Goal: Information Seeking & Learning: Find specific fact

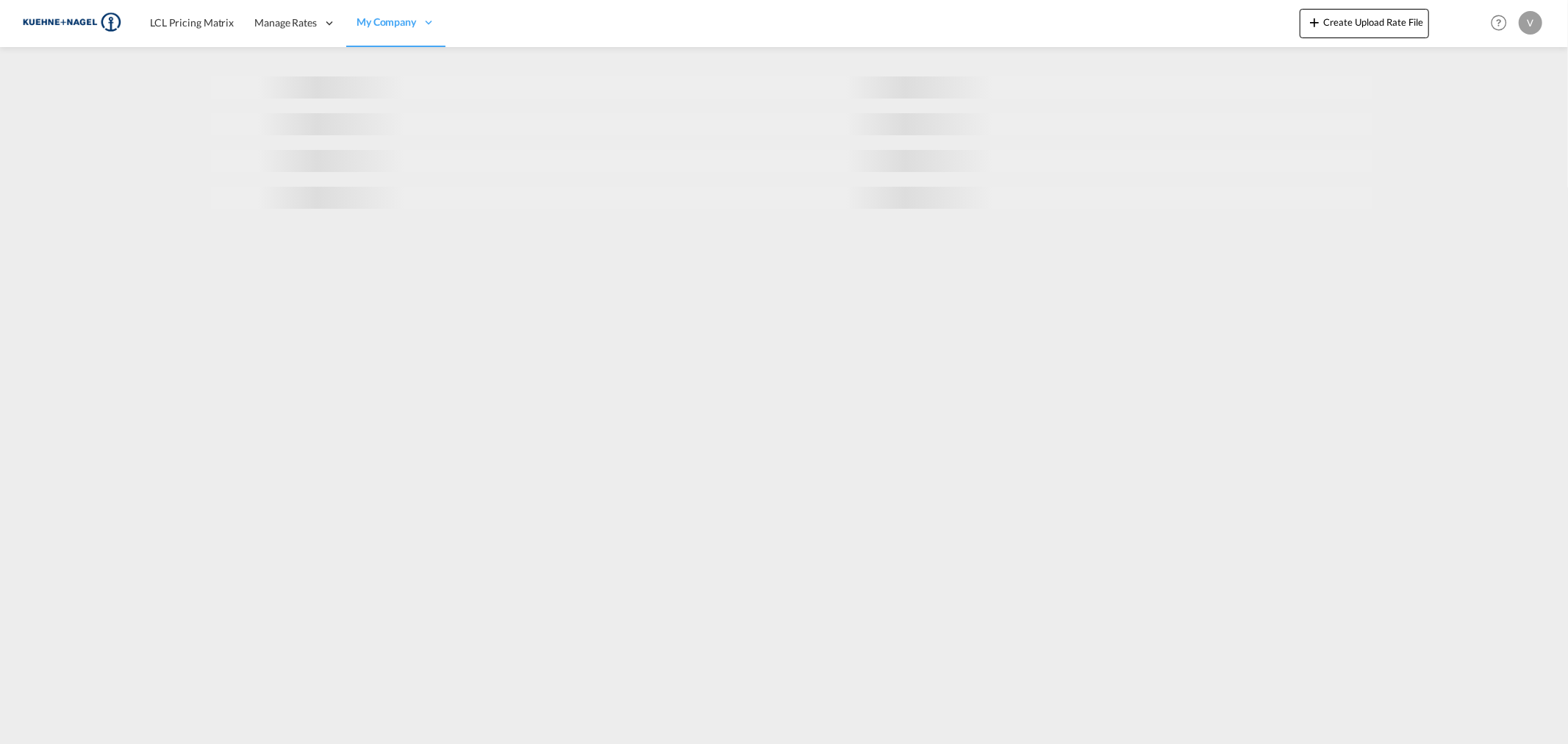
select select "10"
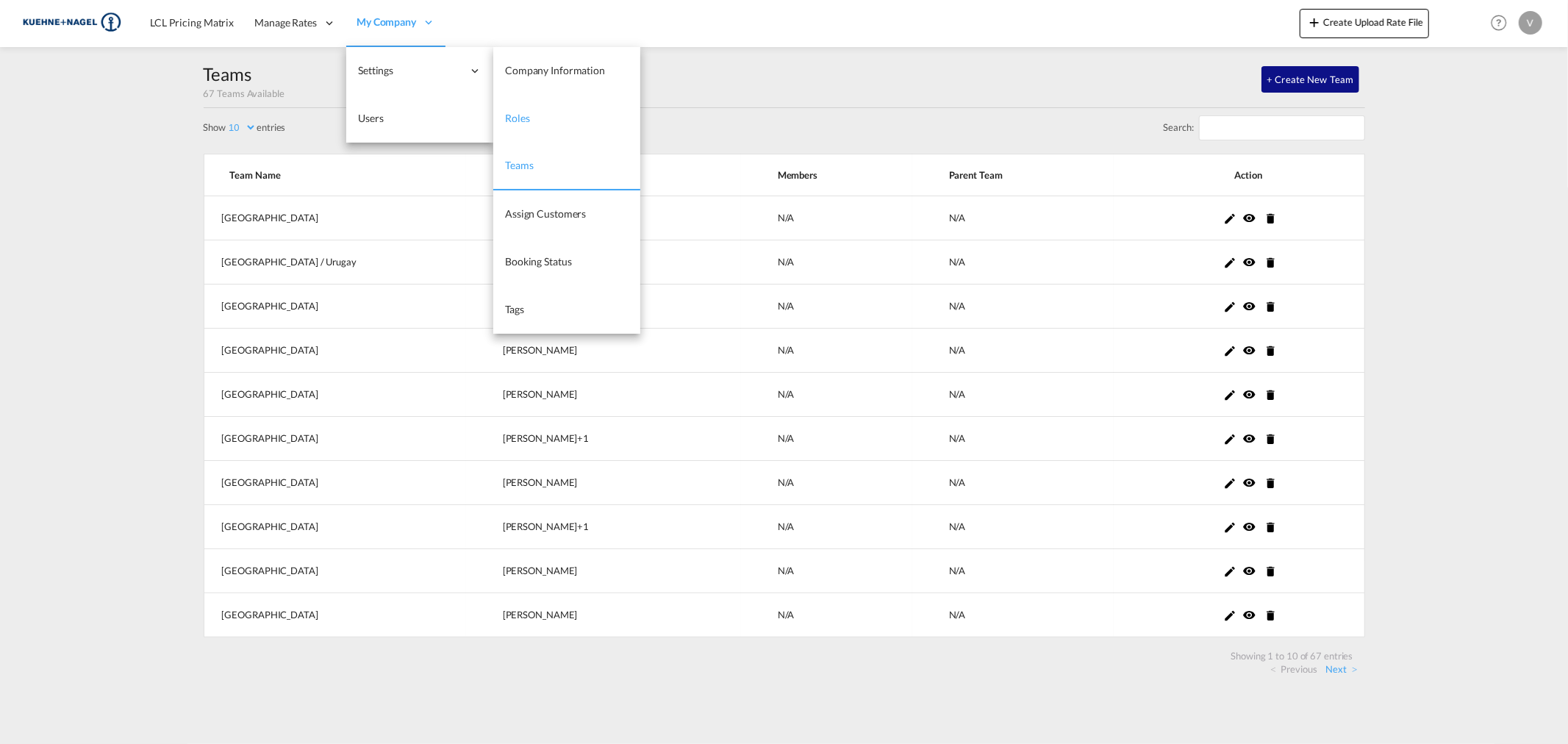
click at [539, 118] on link "Roles" at bounding box center [566, 118] width 147 height 48
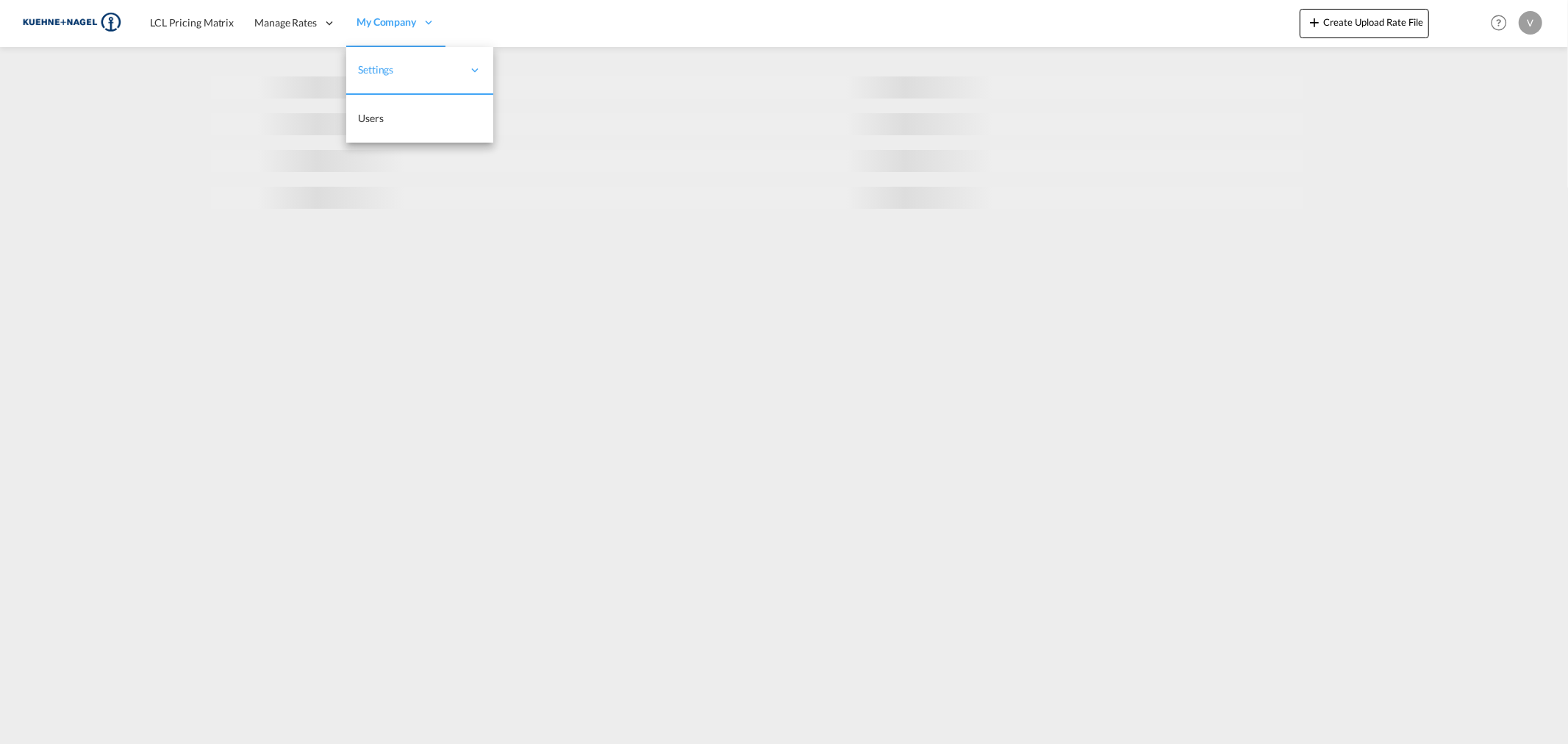
select select "10"
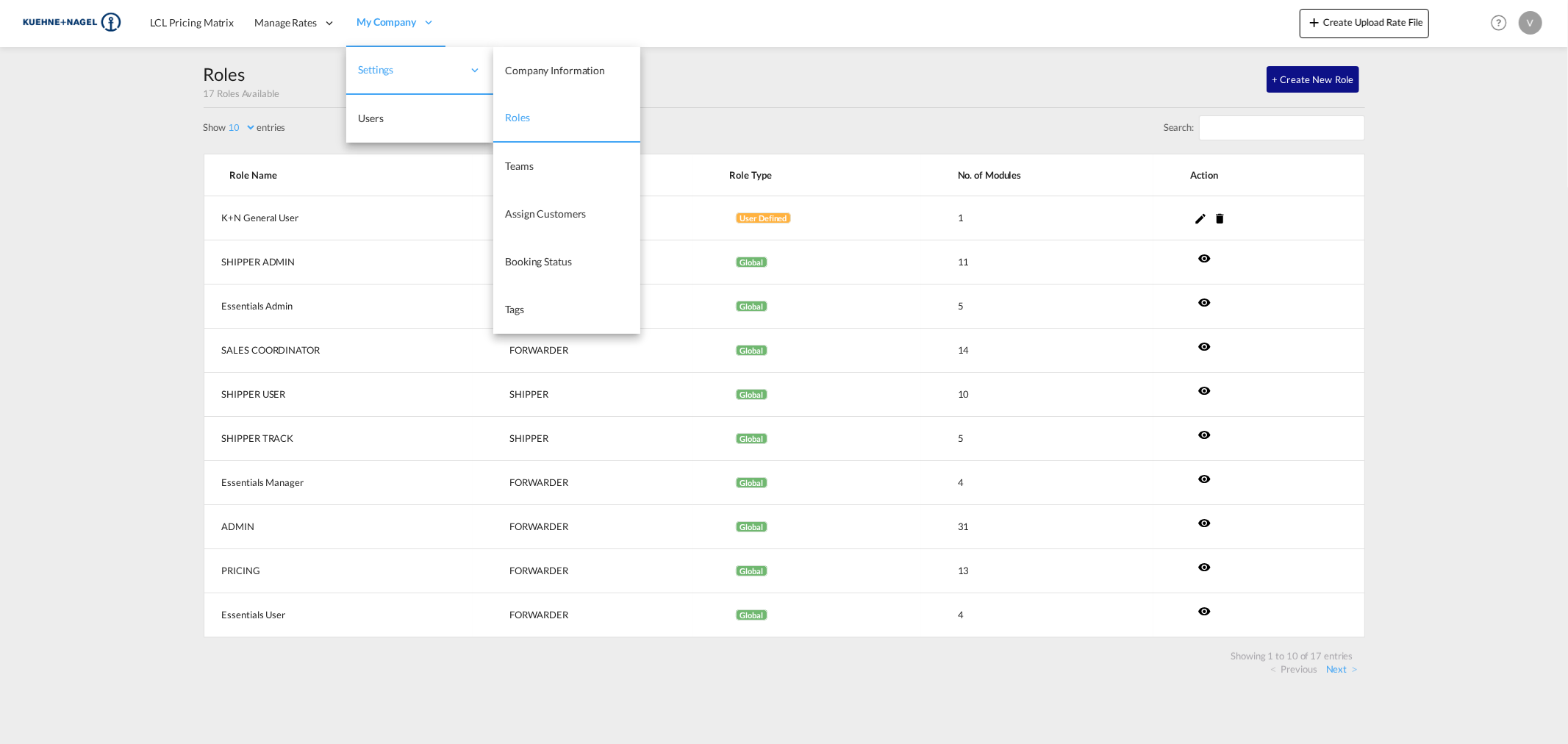
click at [532, 115] on link "Roles" at bounding box center [566, 118] width 147 height 48
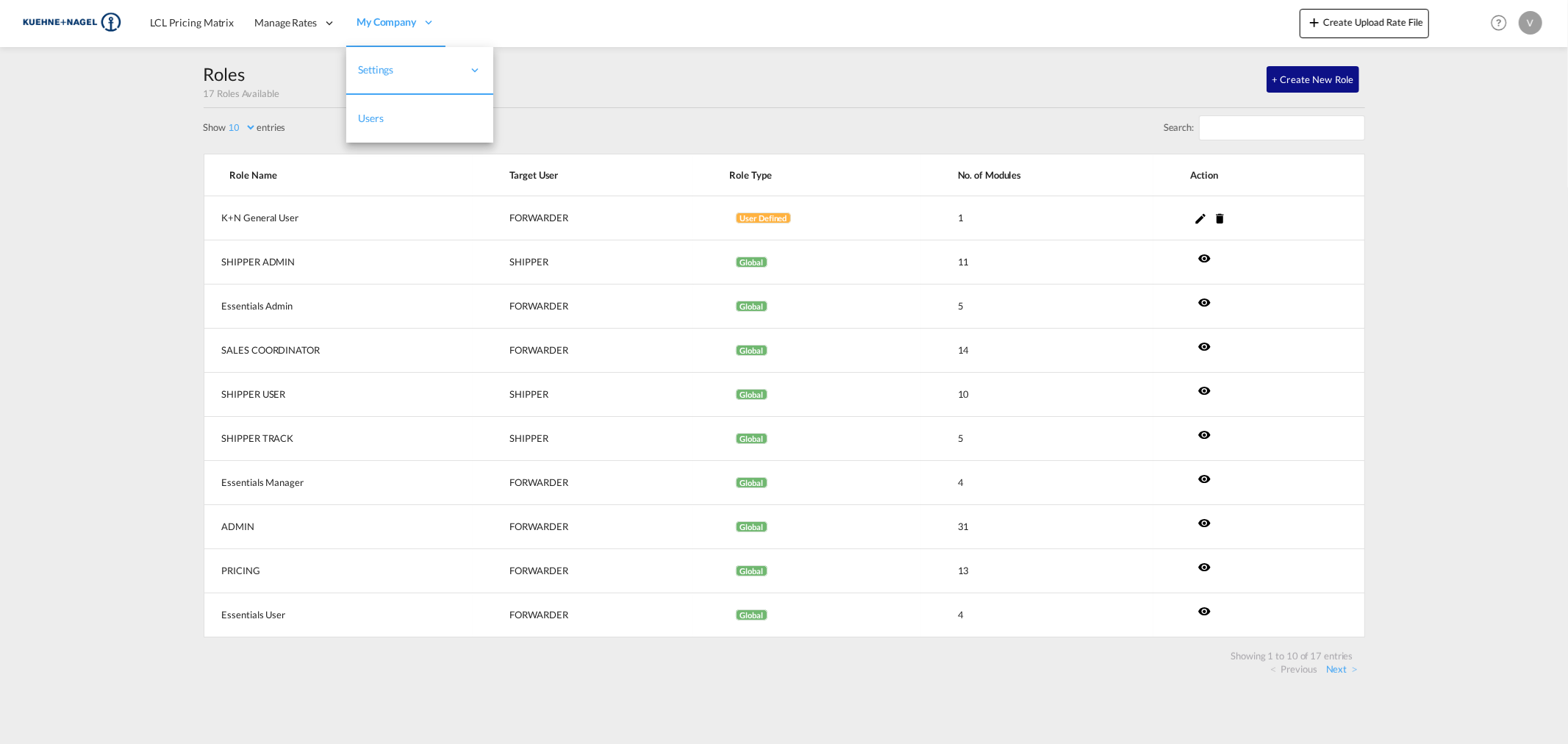
click at [374, 133] on link "Users" at bounding box center [420, 118] width 147 height 48
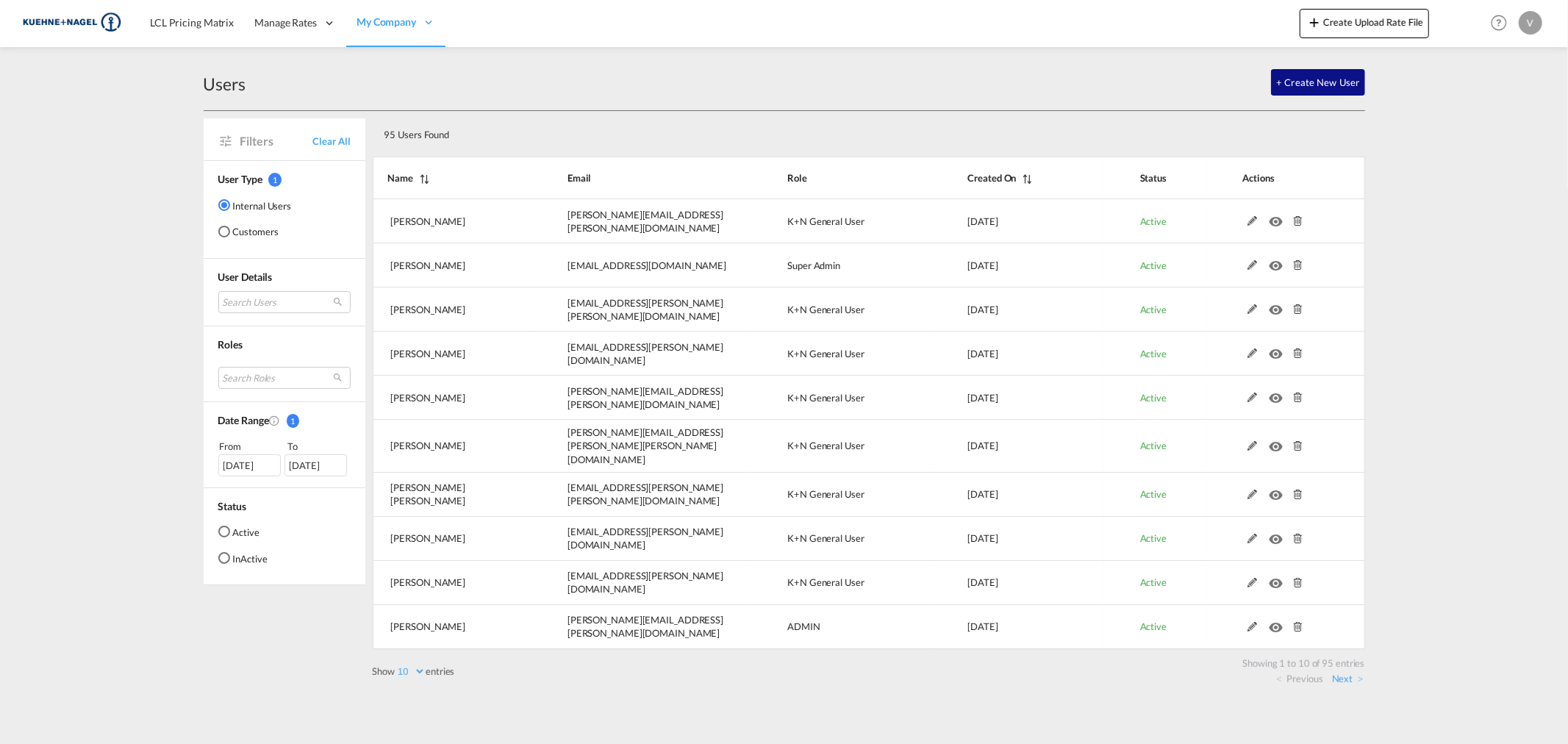
click at [231, 224] on md-radio-button "Customers" at bounding box center [254, 232] width 73 height 15
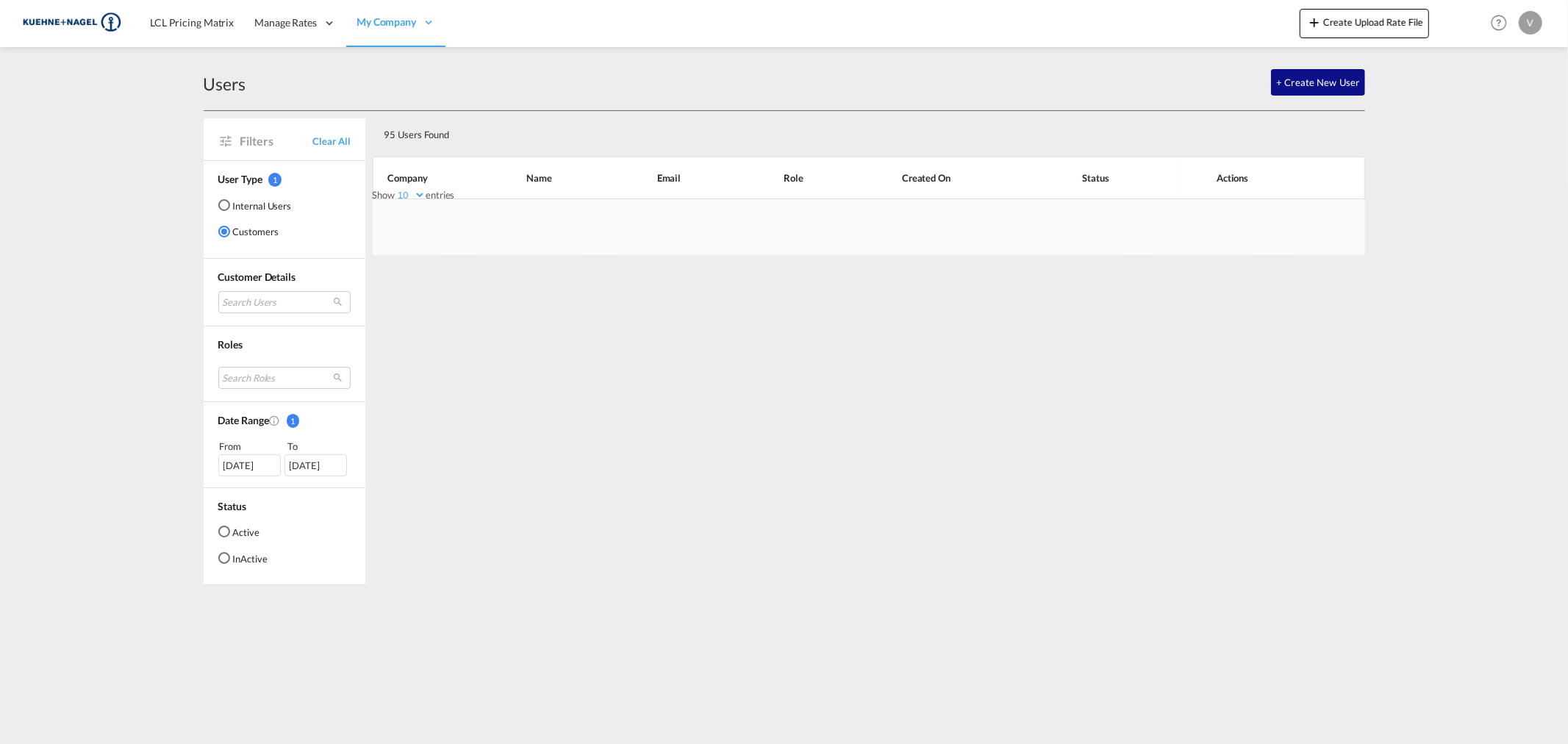
click at [246, 202] on md-radio-button "Internal Users" at bounding box center [254, 205] width 73 height 15
click at [689, 133] on div "95 Users Found" at bounding box center [821, 132] width 883 height 30
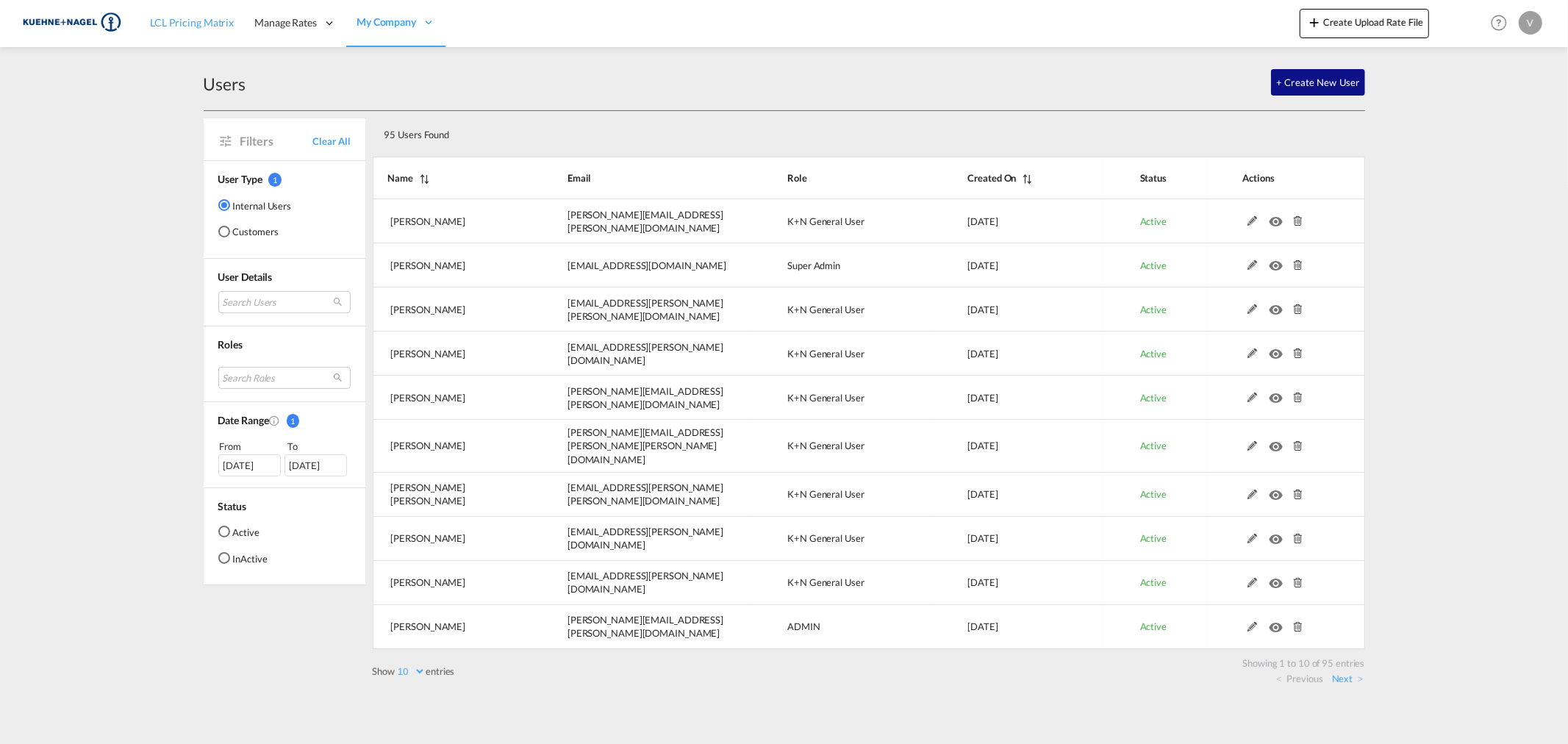
click at [155, 22] on span "LCL Pricing Matrix" at bounding box center [192, 22] width 84 height 12
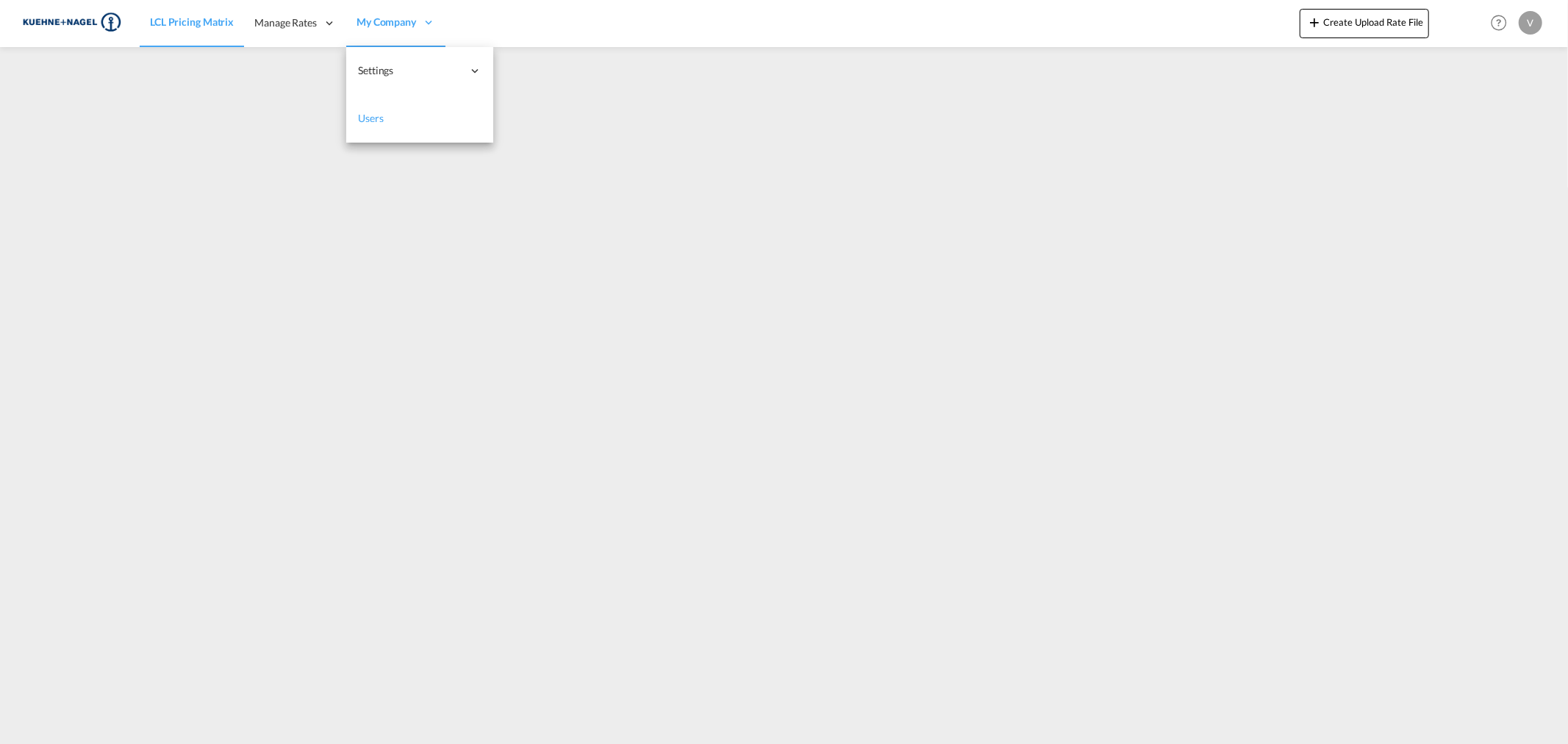
click at [385, 120] on link "Users" at bounding box center [420, 118] width 147 height 48
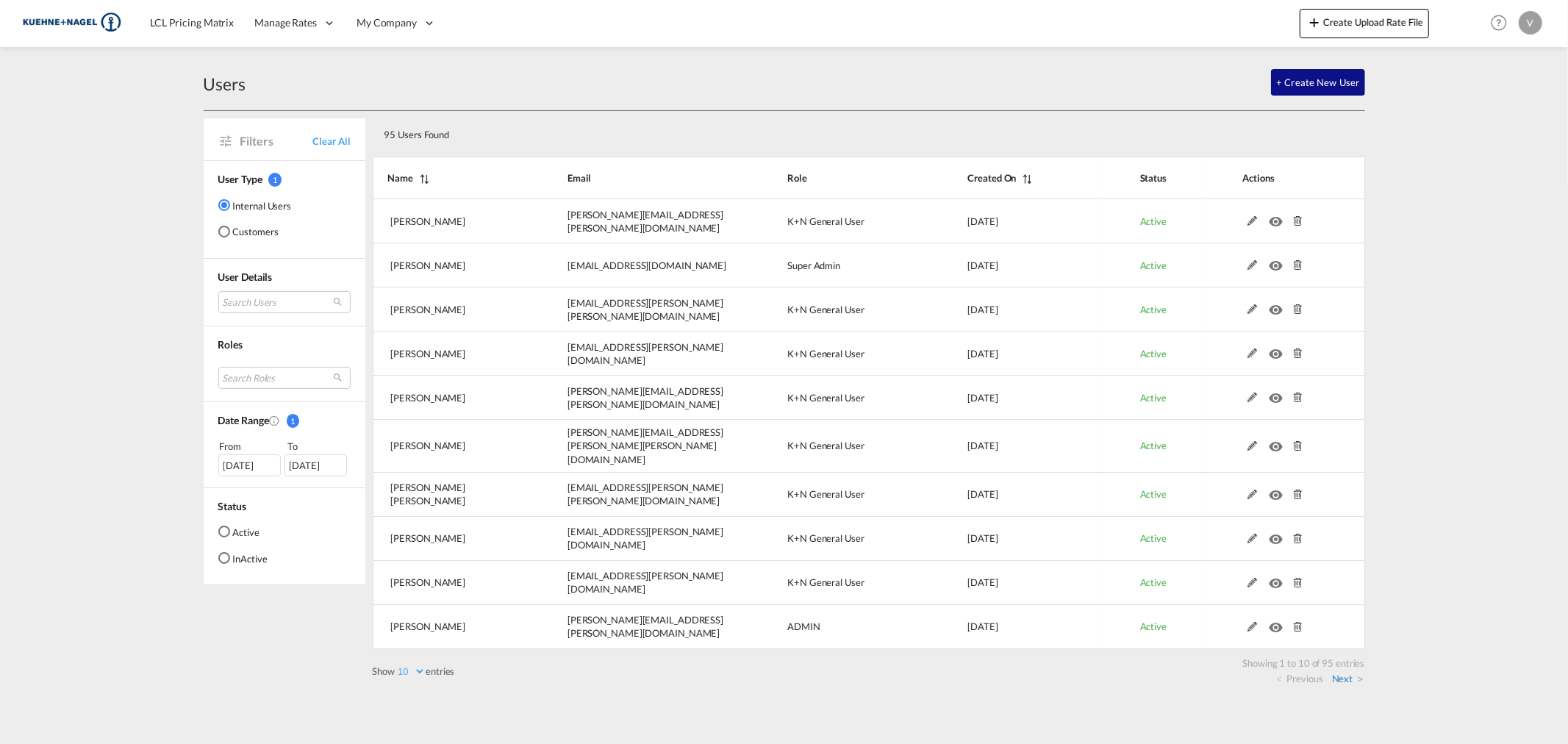
click at [1347, 673] on link "Next" at bounding box center [1348, 679] width 32 height 13
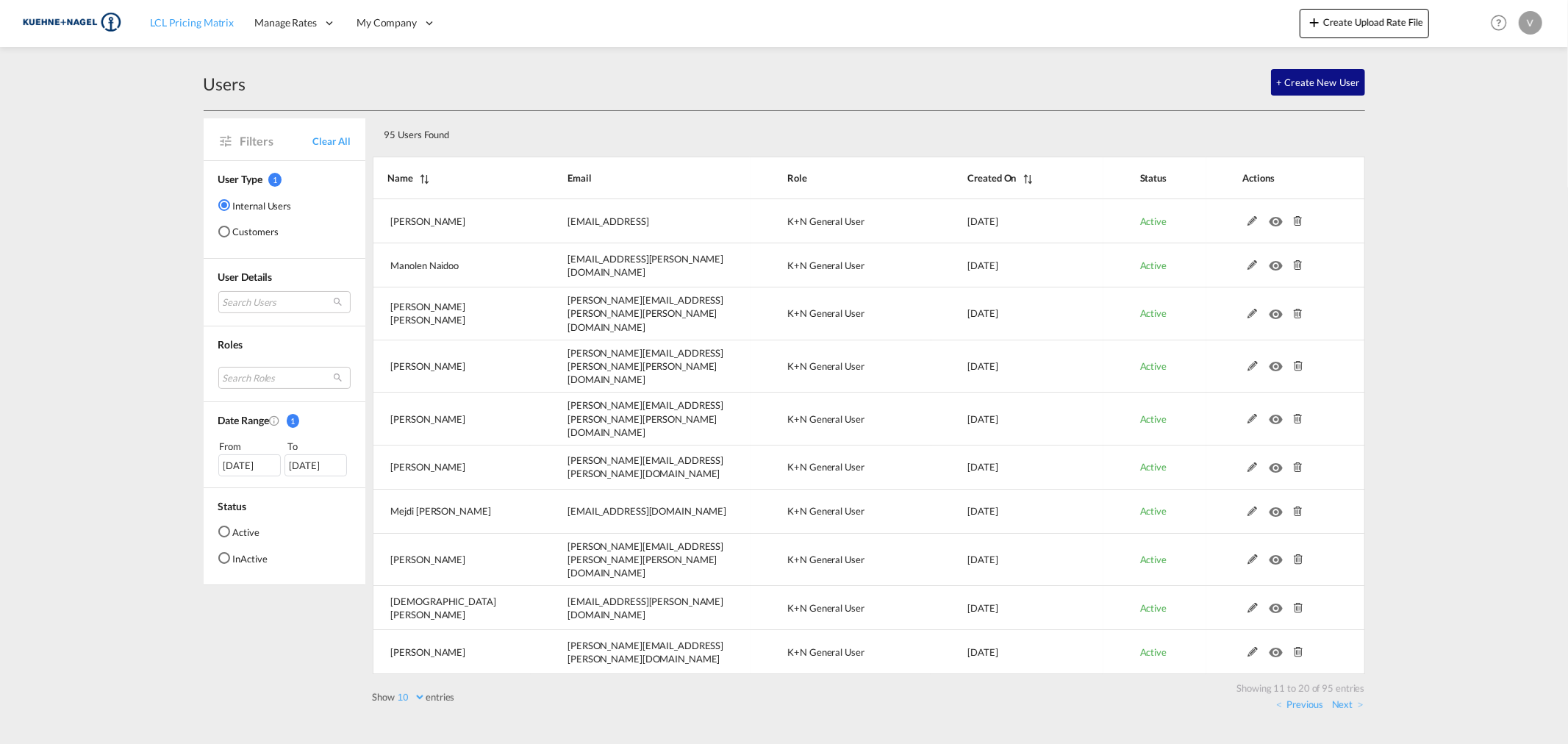
click at [170, 15] on span "LCL Pricing Matrix" at bounding box center [192, 22] width 84 height 15
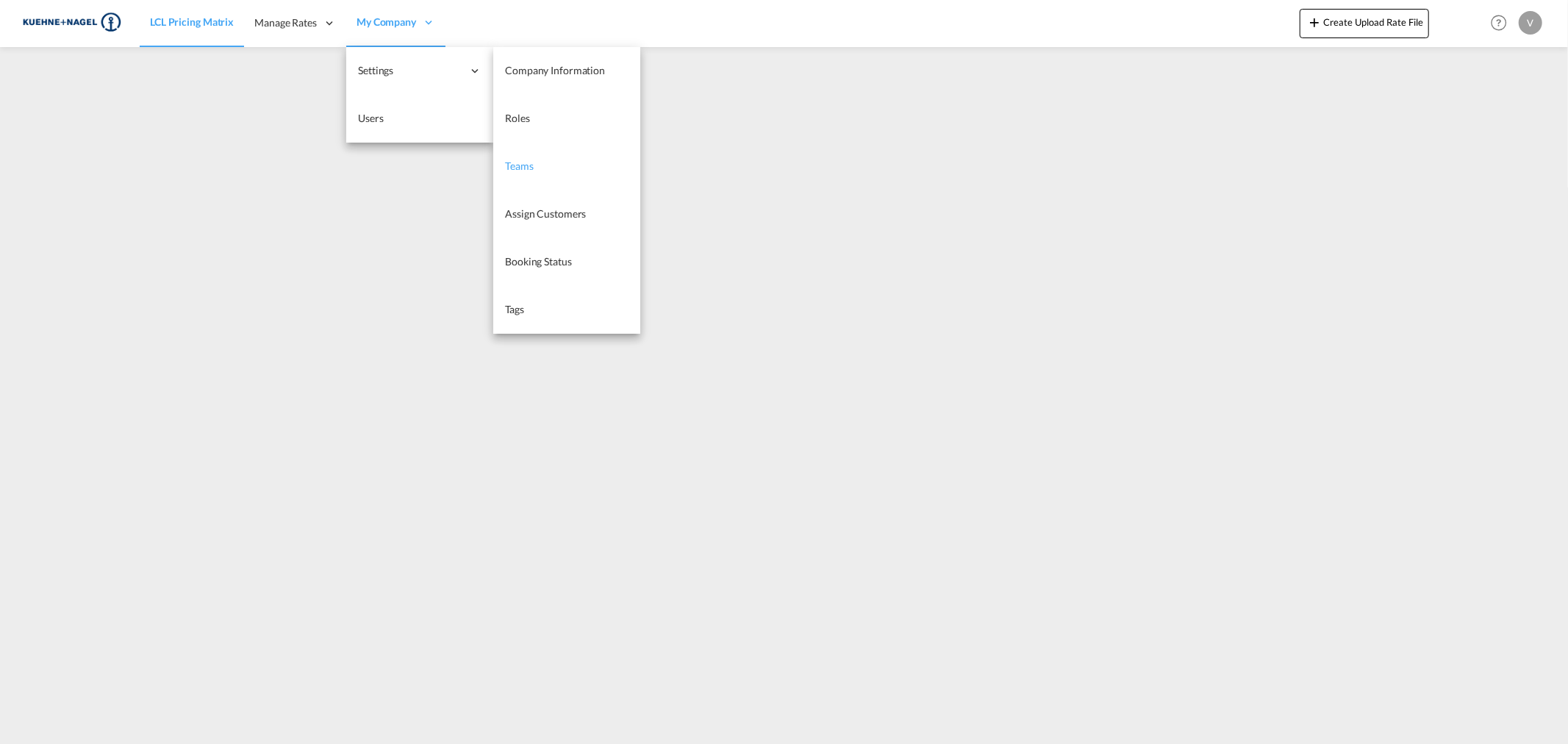
click at [527, 164] on span "Teams" at bounding box center [519, 166] width 28 height 12
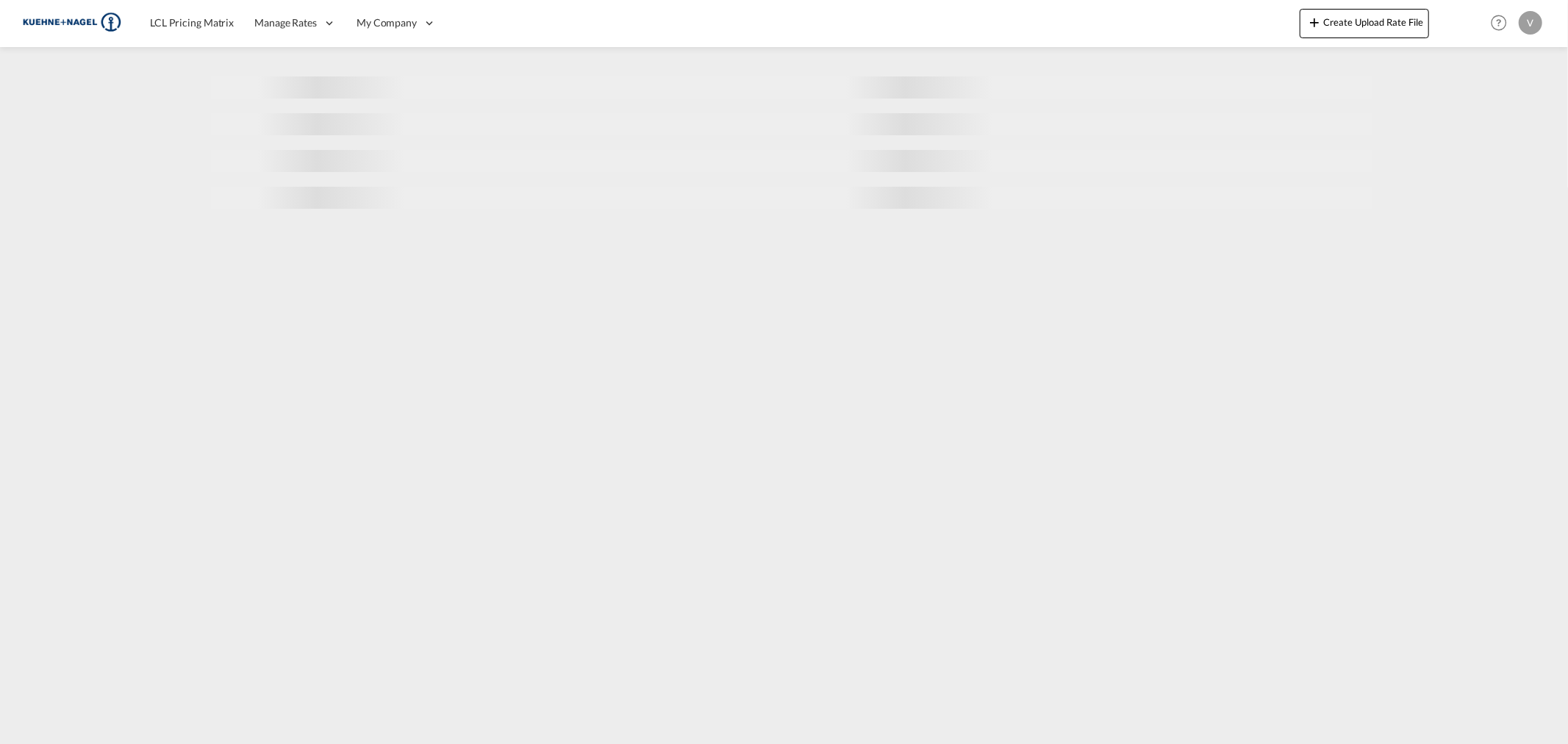
select select "10"
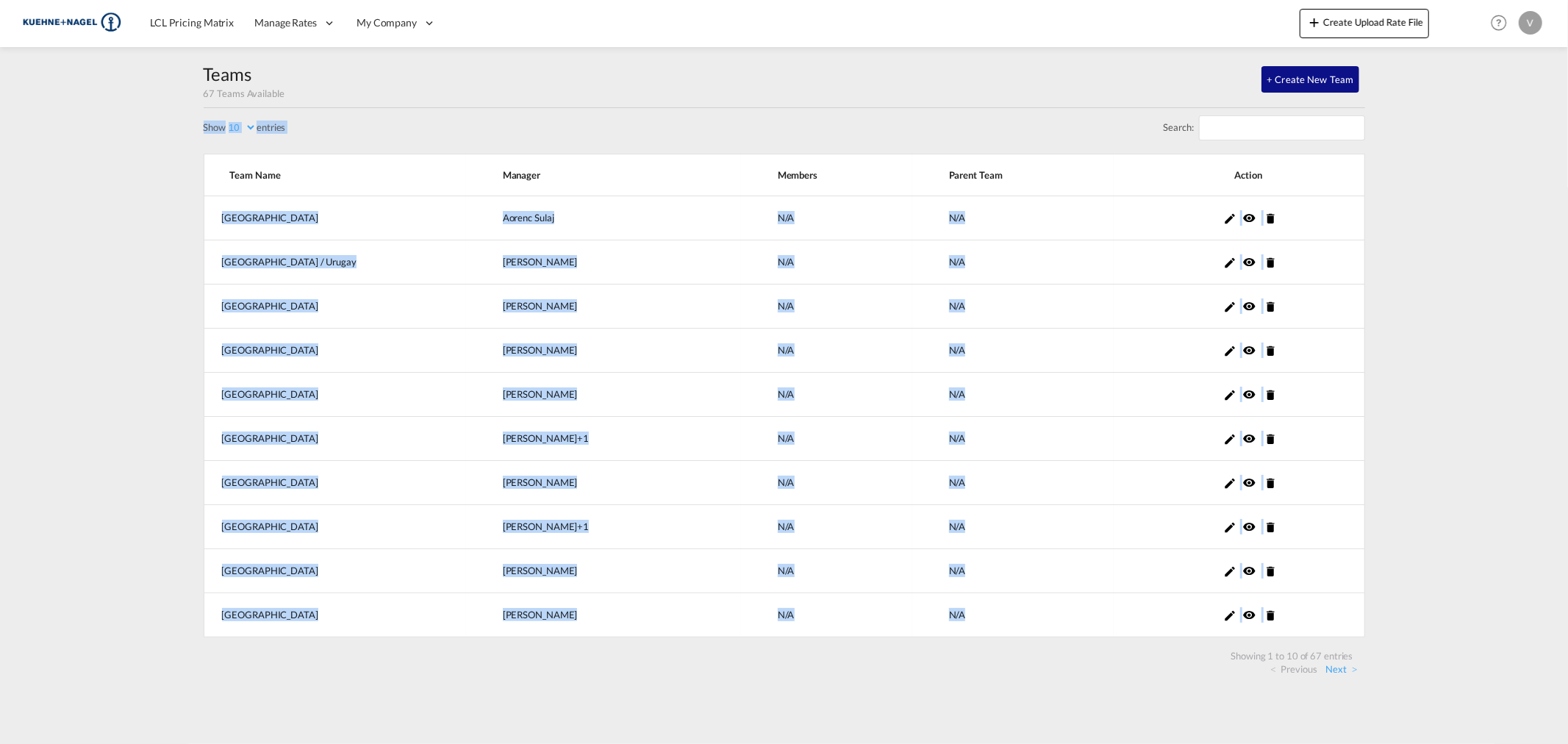
drag, startPoint x: 208, startPoint y: 210, endPoint x: 1381, endPoint y: 642, distance: 1250.0
click at [1381, 642] on md-content "LCL Pricing Matrix Manage Rates Contract Rates [GEOGRAPHIC_DATA] My Rate Files …" at bounding box center [784, 372] width 1568 height 744
copy div "Albania Aorenc Sulaj +0 N/A N/A [GEOGRAPHIC_DATA] / Urugay [PERSON_NAME] +0 N/A…"
click at [1467, 500] on md-content "LCL Pricing Matrix Manage Rates Contract Rates [GEOGRAPHIC_DATA] My Rate Files …" at bounding box center [784, 372] width 1568 height 744
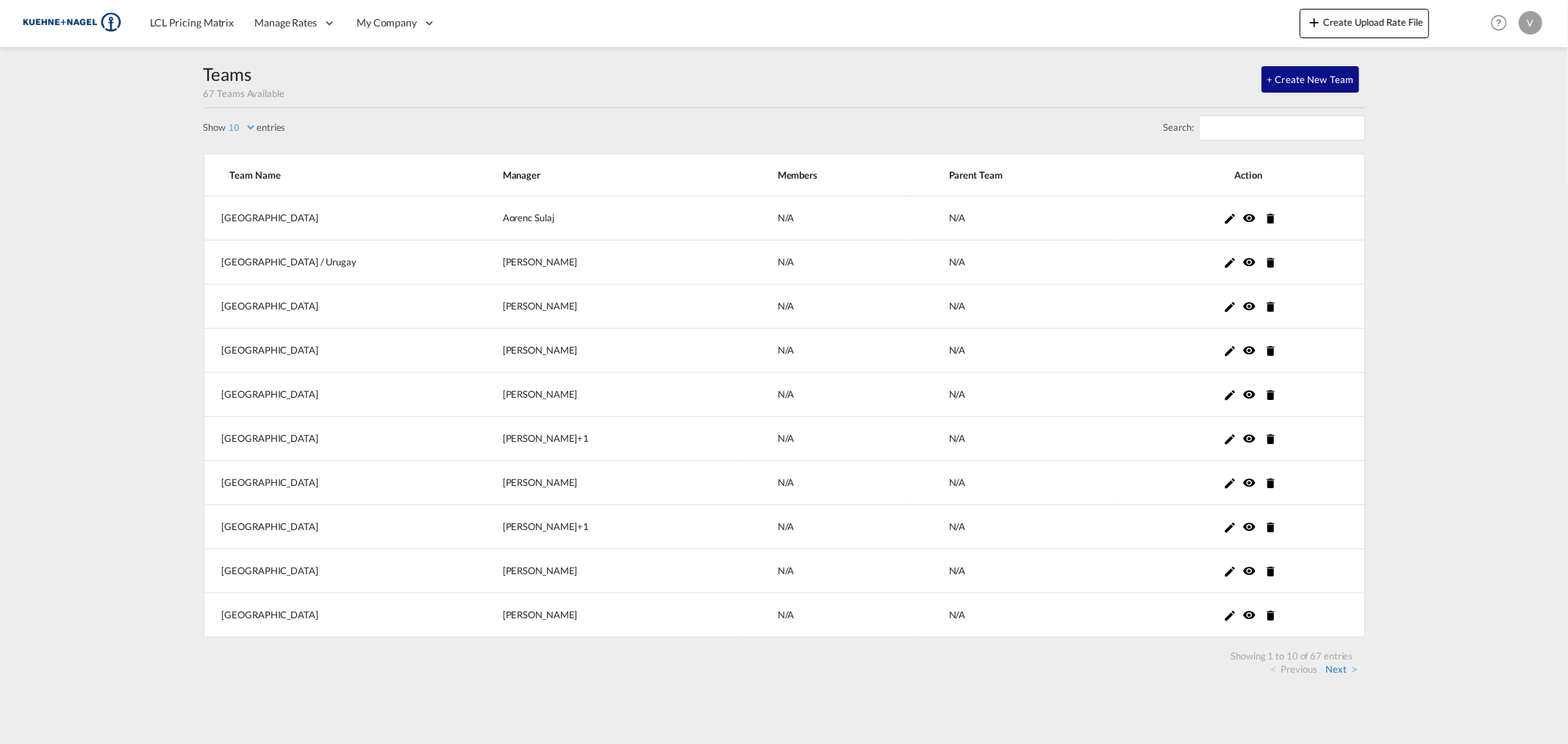
click at [1339, 671] on link "Next" at bounding box center [1342, 669] width 32 height 13
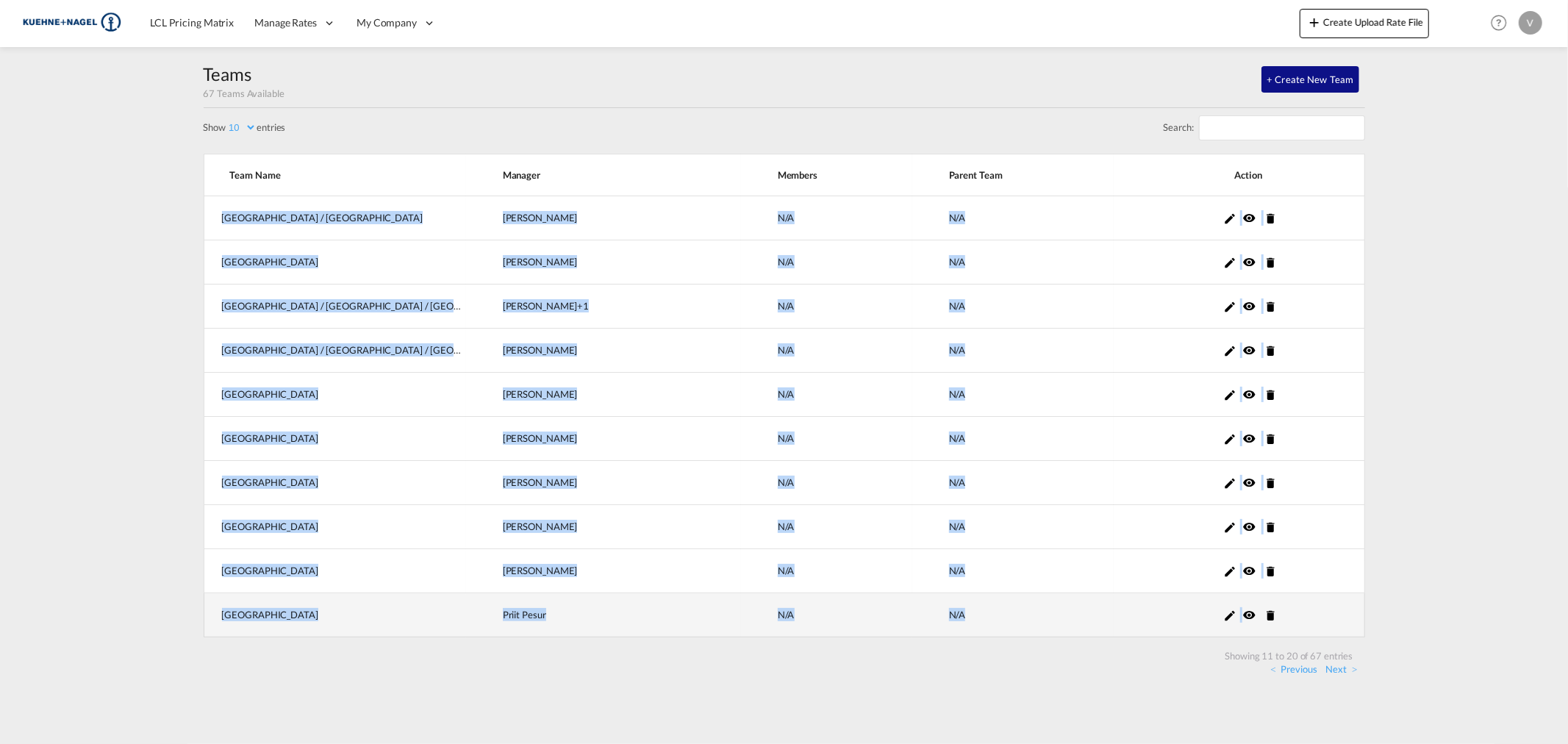
drag, startPoint x: 222, startPoint y: 214, endPoint x: 1239, endPoint y: 620, distance: 1095.0
click at [1239, 620] on tbody "Central America / [GEOGRAPHIC_DATA] [PERSON_NAME] +0 N/A N/A Chile [PERSON_NAME…" at bounding box center [784, 416] width 1162 height 441
copy tbody "[GEOGRAPHIC_DATA] / [GEOGRAPHIC_DATA] [PERSON_NAME] +0 N/A N/A Chile [PERSON_NA…"
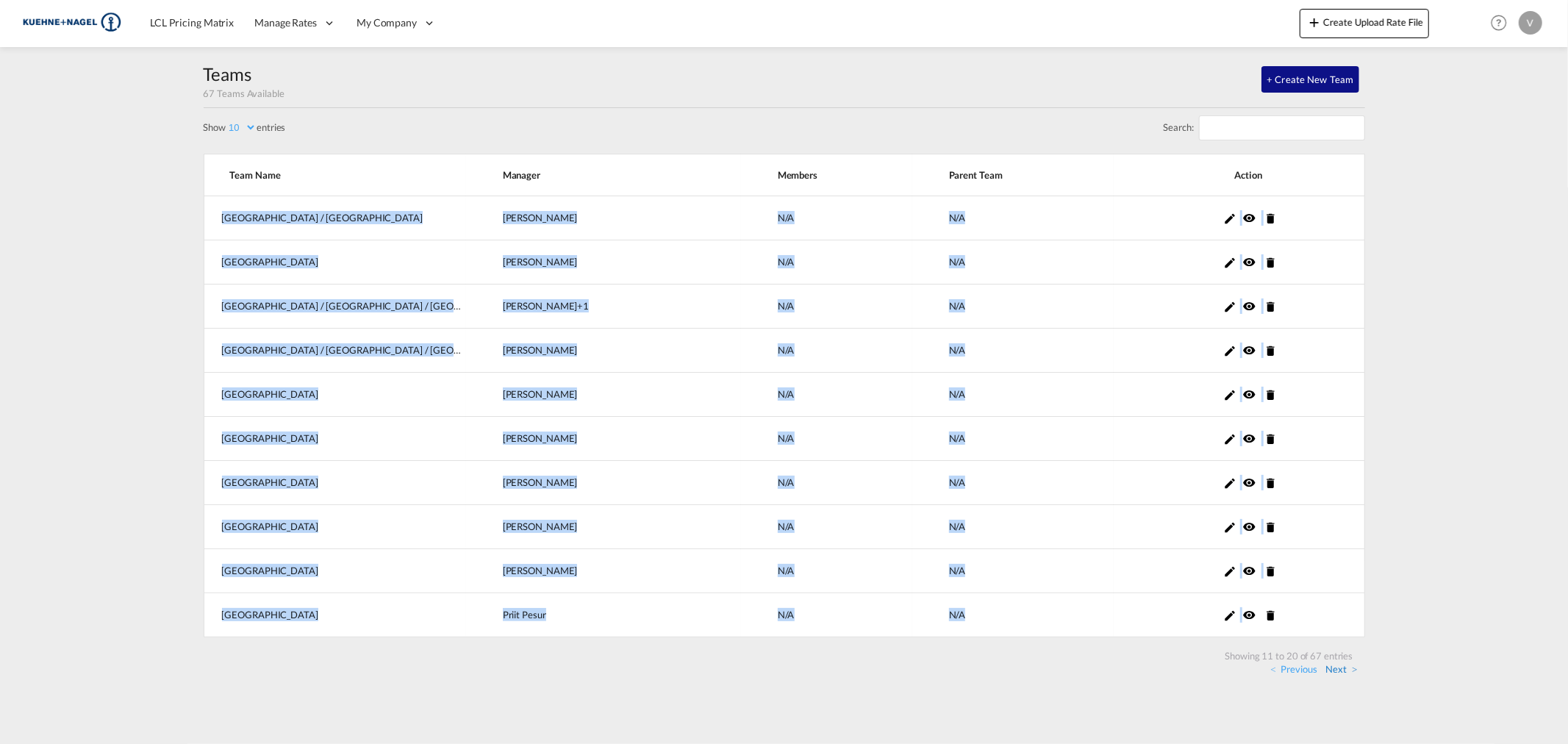
click at [1337, 668] on link "Next" at bounding box center [1342, 669] width 32 height 13
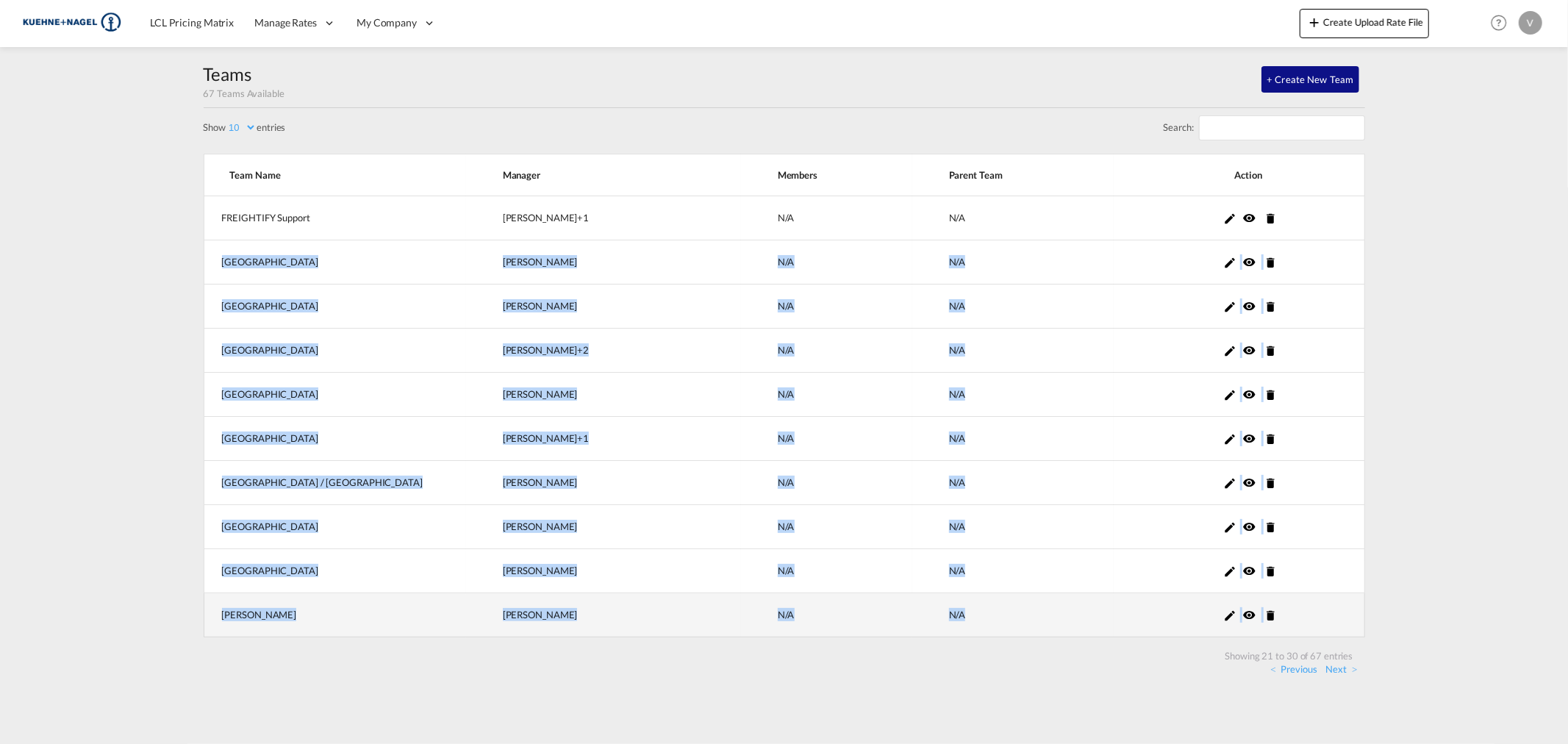
drag, startPoint x: 223, startPoint y: 254, endPoint x: 1279, endPoint y: 631, distance: 1121.3
click at [1279, 631] on tbody "FREIGHTIFY Support [PERSON_NAME] +1 N/A N/A Finland [PERSON_NAME] +0 N/A N/A Fr…" at bounding box center [784, 416] width 1162 height 441
copy tbody "Finland [PERSON_NAME] +0 N/A N/A [GEOGRAPHIC_DATA] [PERSON_NAME] +0 N/A N/A [GE…"
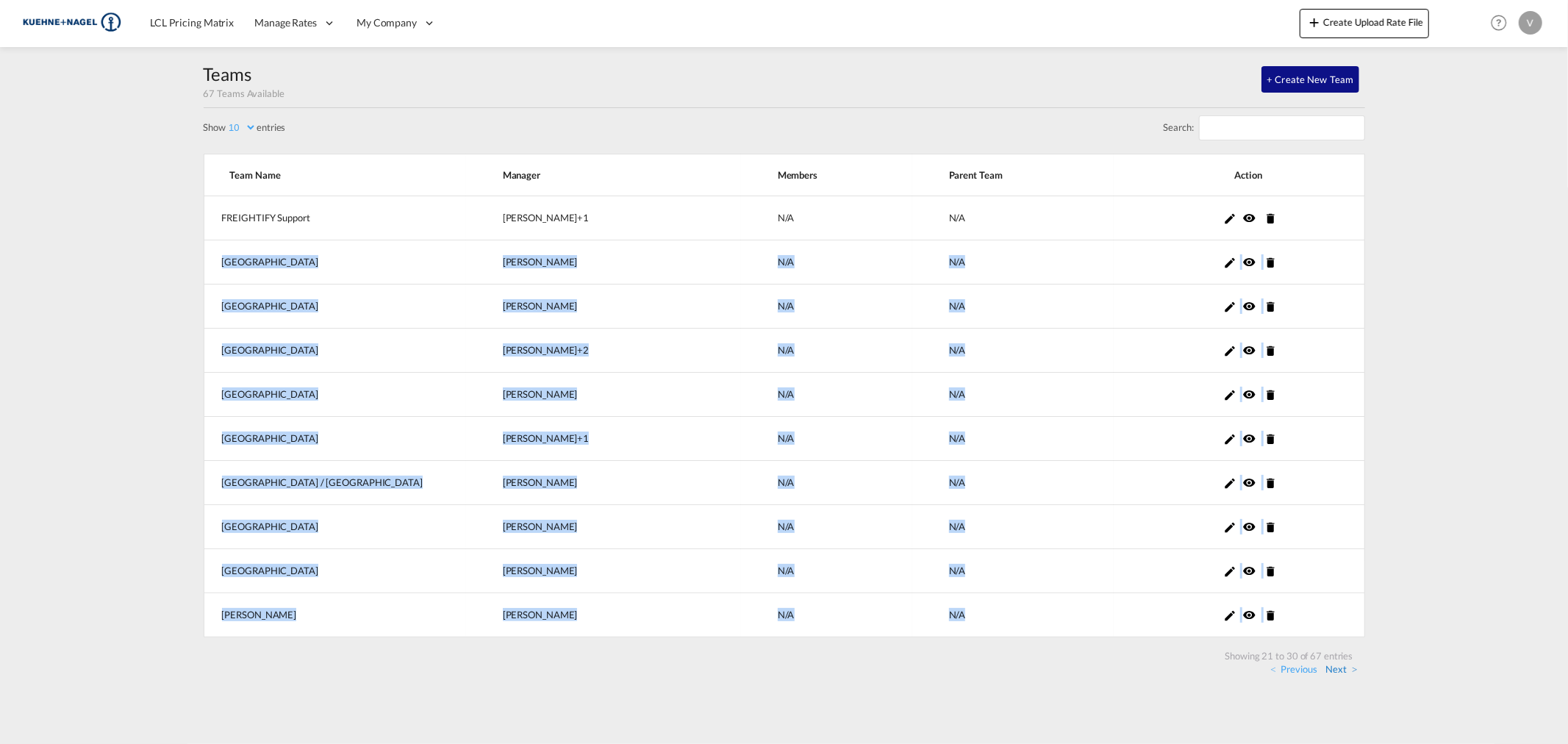
click at [1338, 671] on link "Next" at bounding box center [1342, 669] width 32 height 13
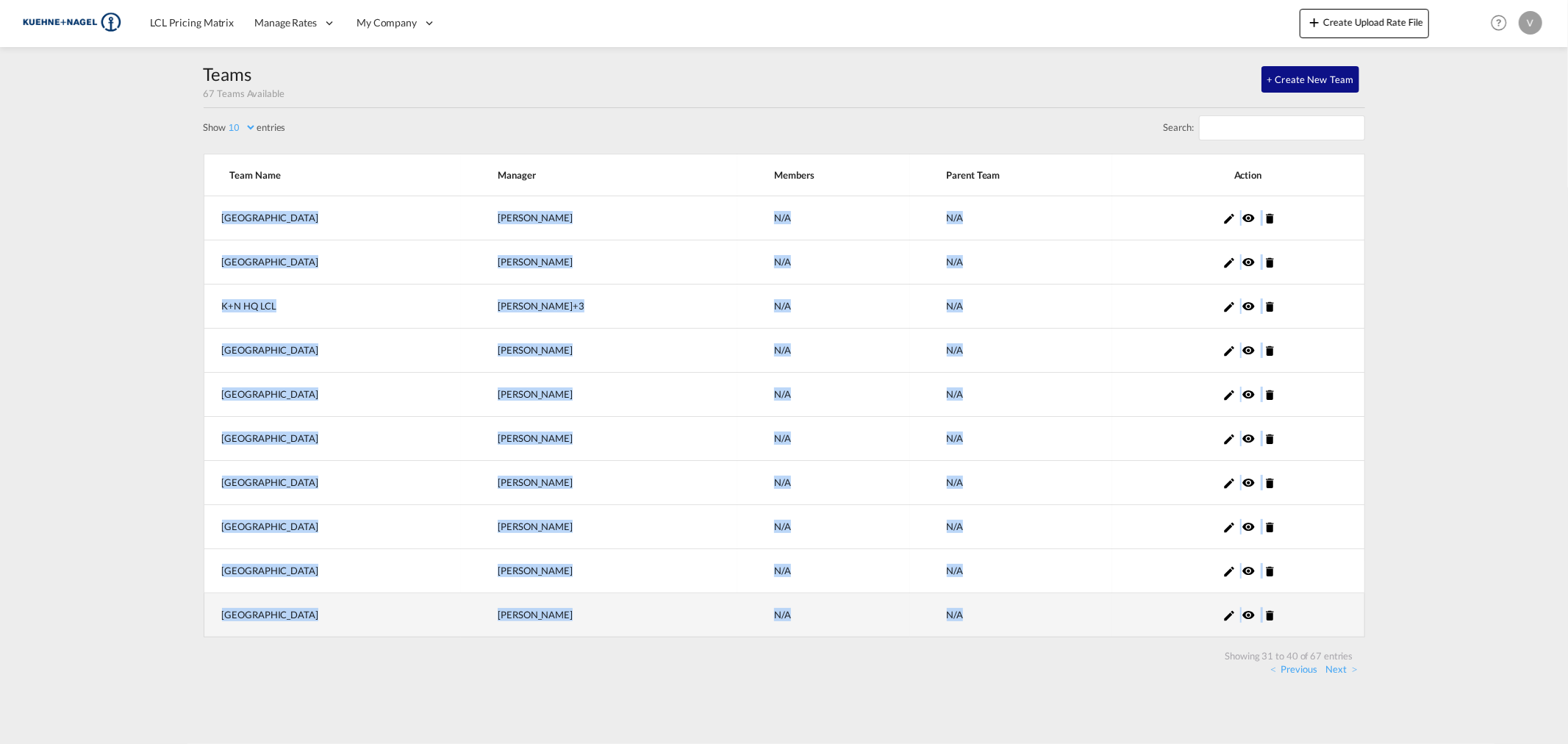
drag, startPoint x: 216, startPoint y: 209, endPoint x: 1277, endPoint y: 613, distance: 1135.3
click at [1277, 613] on tbody "[GEOGRAPHIC_DATA] [PERSON_NAME] +0 N/A N/A Japan [PERSON_NAME] +0 N/A N/A K+N H…" at bounding box center [784, 416] width 1162 height 441
copy tbody "[GEOGRAPHIC_DATA] [PERSON_NAME] +0 N/A N/A [GEOGRAPHIC_DATA] [PERSON_NAME] +0 N…"
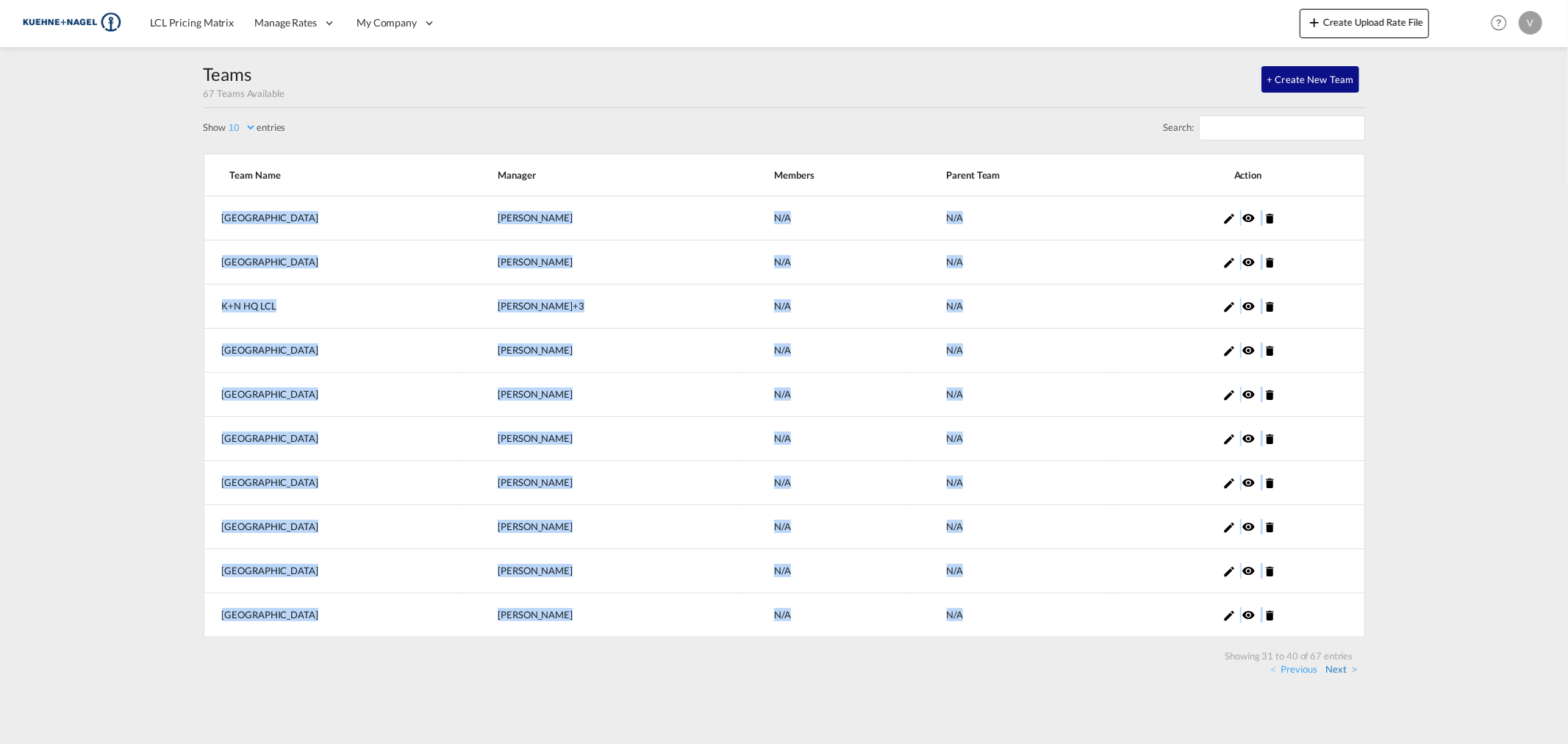
click at [1344, 668] on link "Next" at bounding box center [1342, 669] width 32 height 13
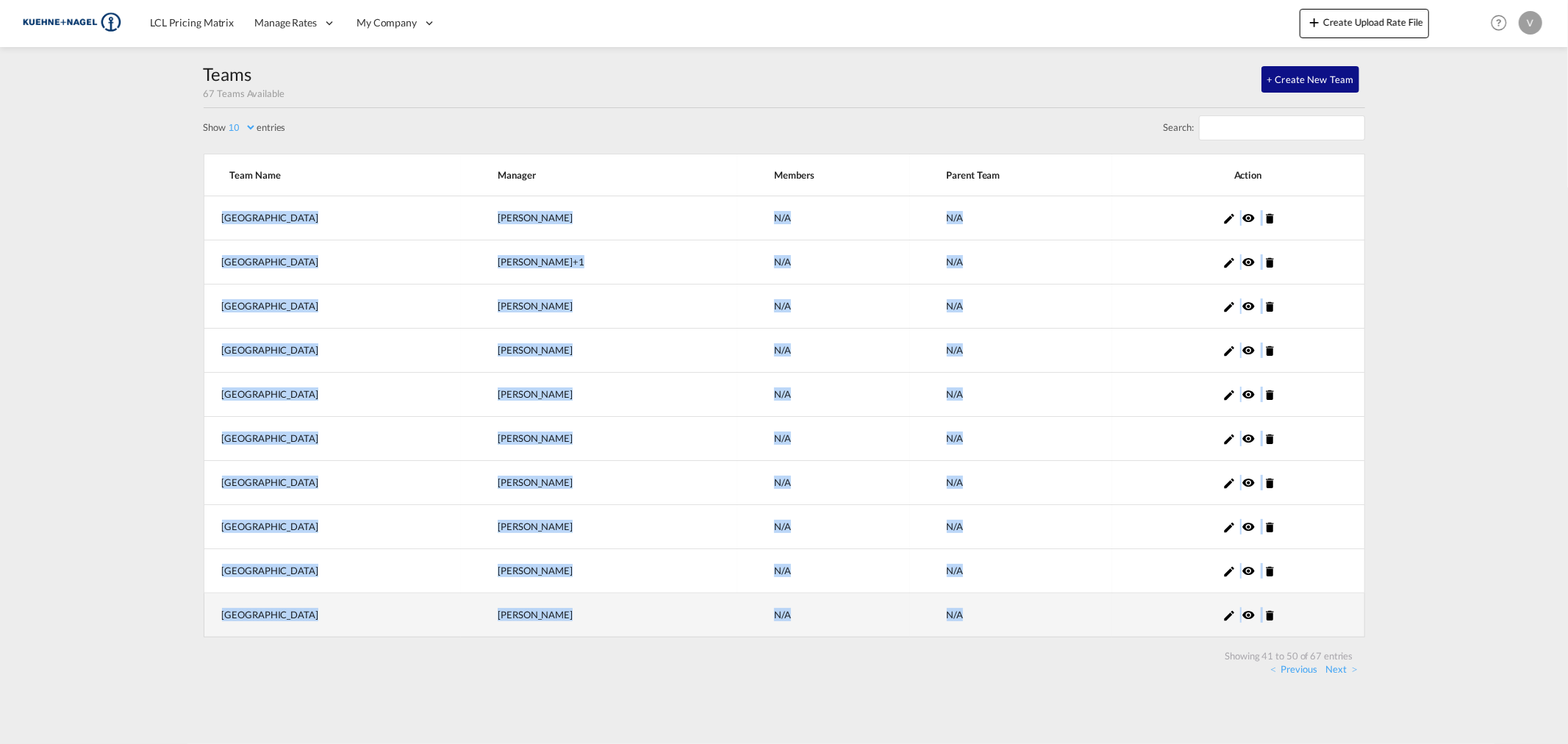
drag, startPoint x: 211, startPoint y: 200, endPoint x: 1296, endPoint y: 627, distance: 1166.0
click at [1296, 627] on tbody "Mexico [PERSON_NAME] +0 N/A N/A Netherlands [PERSON_NAME] +1 N/A N/A New Zealan…" at bounding box center [784, 416] width 1162 height 441
copy tbody "Mexico [PERSON_NAME] +0 N/A N/[GEOGRAPHIC_DATA] [PERSON_NAME] +1 N/A N/A [GEOGR…"
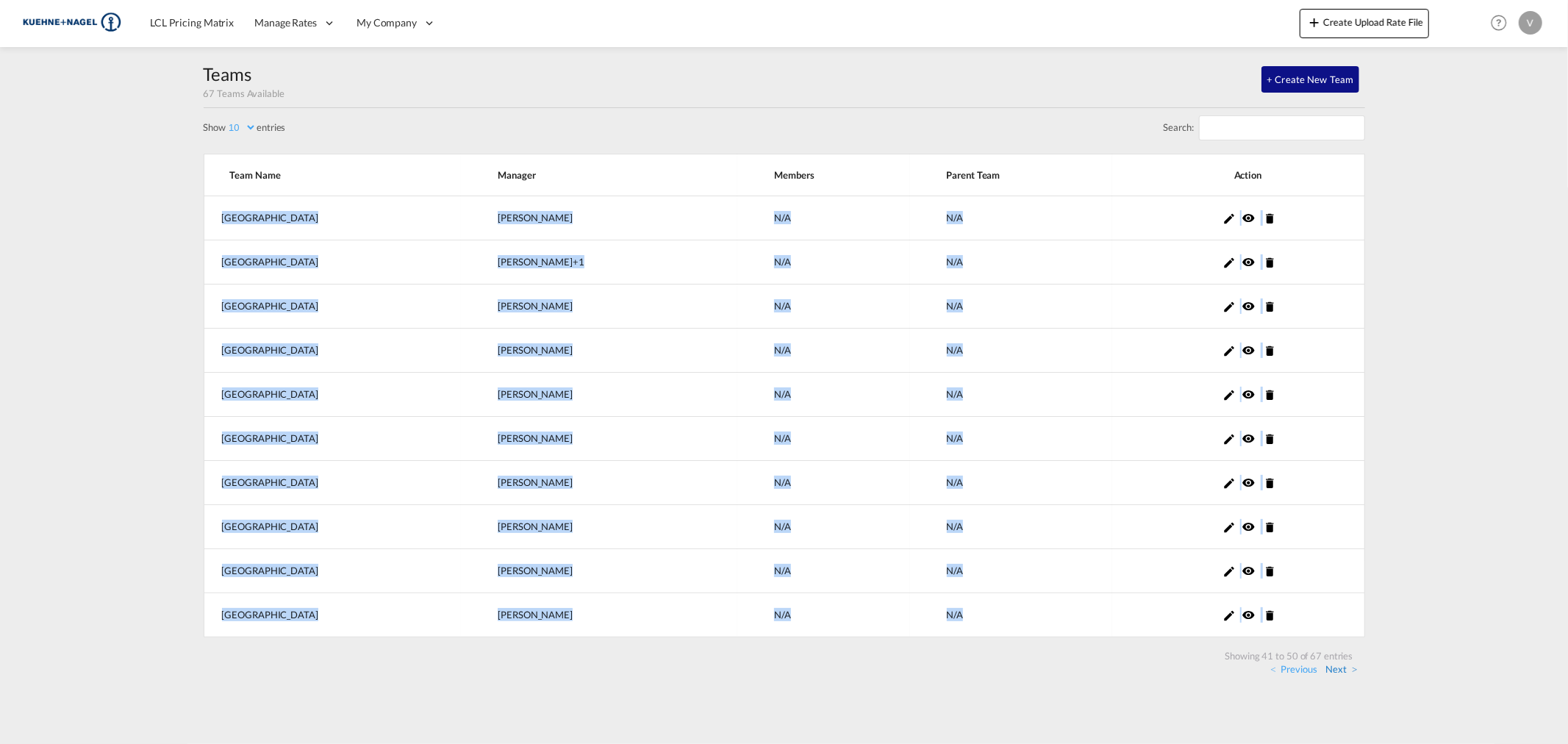
click at [1344, 672] on link "Next" at bounding box center [1342, 669] width 32 height 13
drag, startPoint x: 217, startPoint y: 197, endPoint x: 1280, endPoint y: 649, distance: 1155.1
click at [1280, 649] on div "Search: Team Name Manager Members Parent Team Action Romania [PERSON_NAME] +0 N…" at bounding box center [784, 398] width 1162 height 580
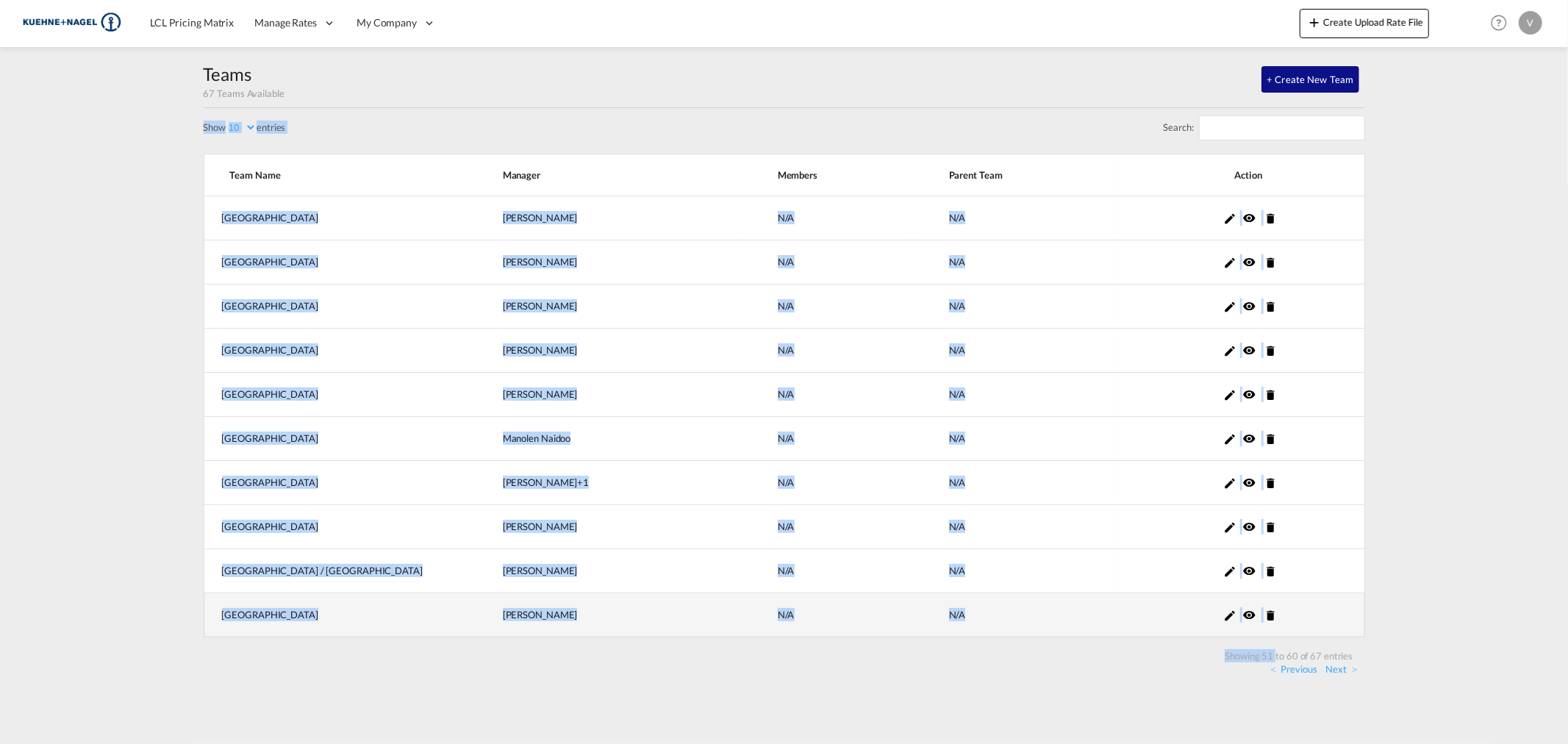
click at [1294, 614] on td at bounding box center [1239, 616] width 251 height 44
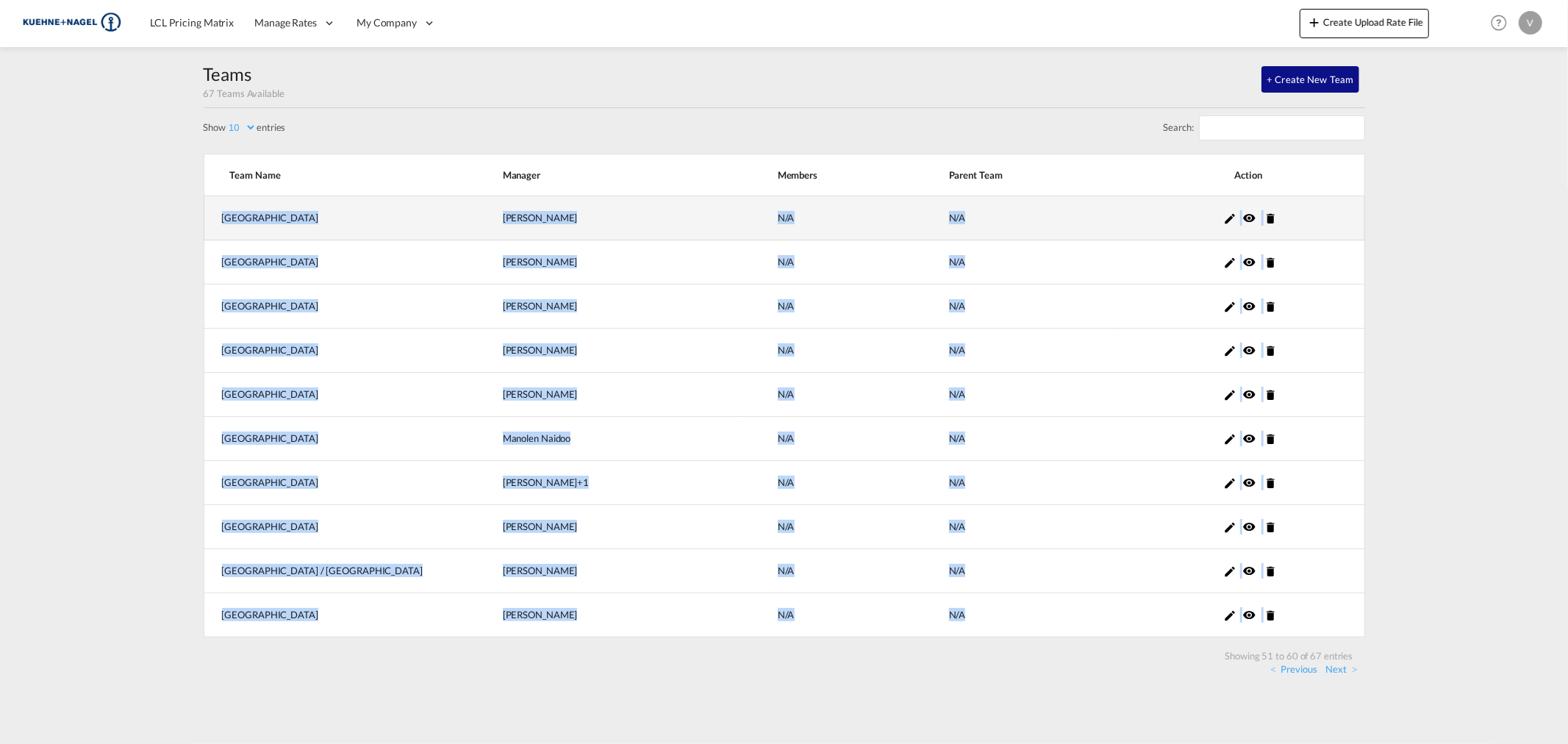
drag, startPoint x: 1270, startPoint y: 613, endPoint x: 211, endPoint y: 209, distance: 1133.4
click at [211, 209] on tbody "Romania [PERSON_NAME] +0 N/A N/A Serbia [PERSON_NAME] +0 N/A N/A Singapore [PER…" at bounding box center [784, 416] width 1162 height 441
copy tbody "Romania [PERSON_NAME] +0 N/A N/A Serbia [PERSON_NAME] +0 N/A N/A Singapore [PER…"
click at [1339, 669] on link "Next" at bounding box center [1342, 669] width 32 height 13
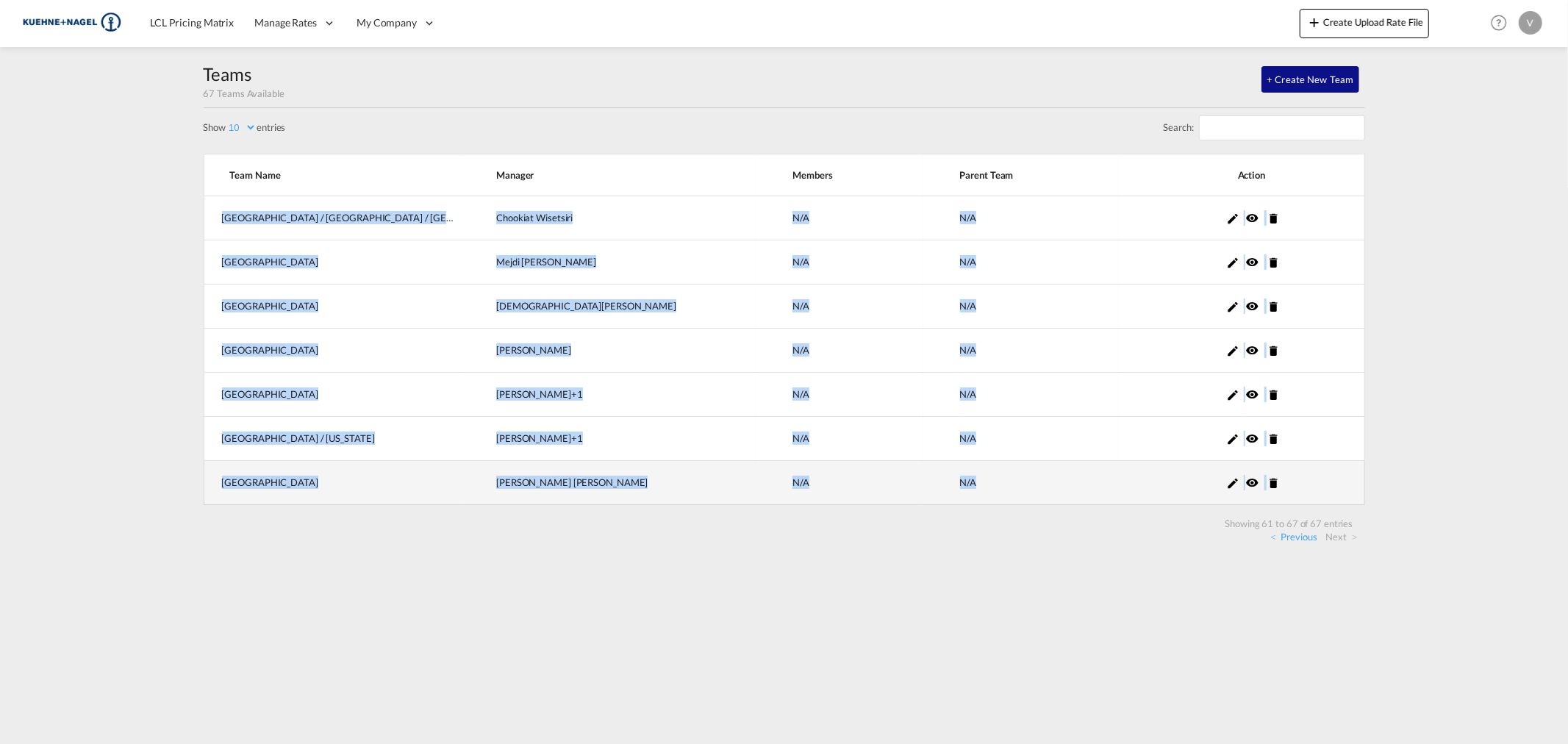
drag, startPoint x: 208, startPoint y: 207, endPoint x: 1313, endPoint y: 494, distance: 1141.7
click at [1313, 494] on tbody "[GEOGRAPHIC_DATA] / [GEOGRAPHIC_DATA] / [GEOGRAPHIC_DATA] Chookiat Wisetsiri +0…" at bounding box center [784, 351] width 1162 height 309
copy tbody "[GEOGRAPHIC_DATA] / [GEOGRAPHIC_DATA] / [GEOGRAPHIC_DATA] [PERSON_NAME] +0 N/A …"
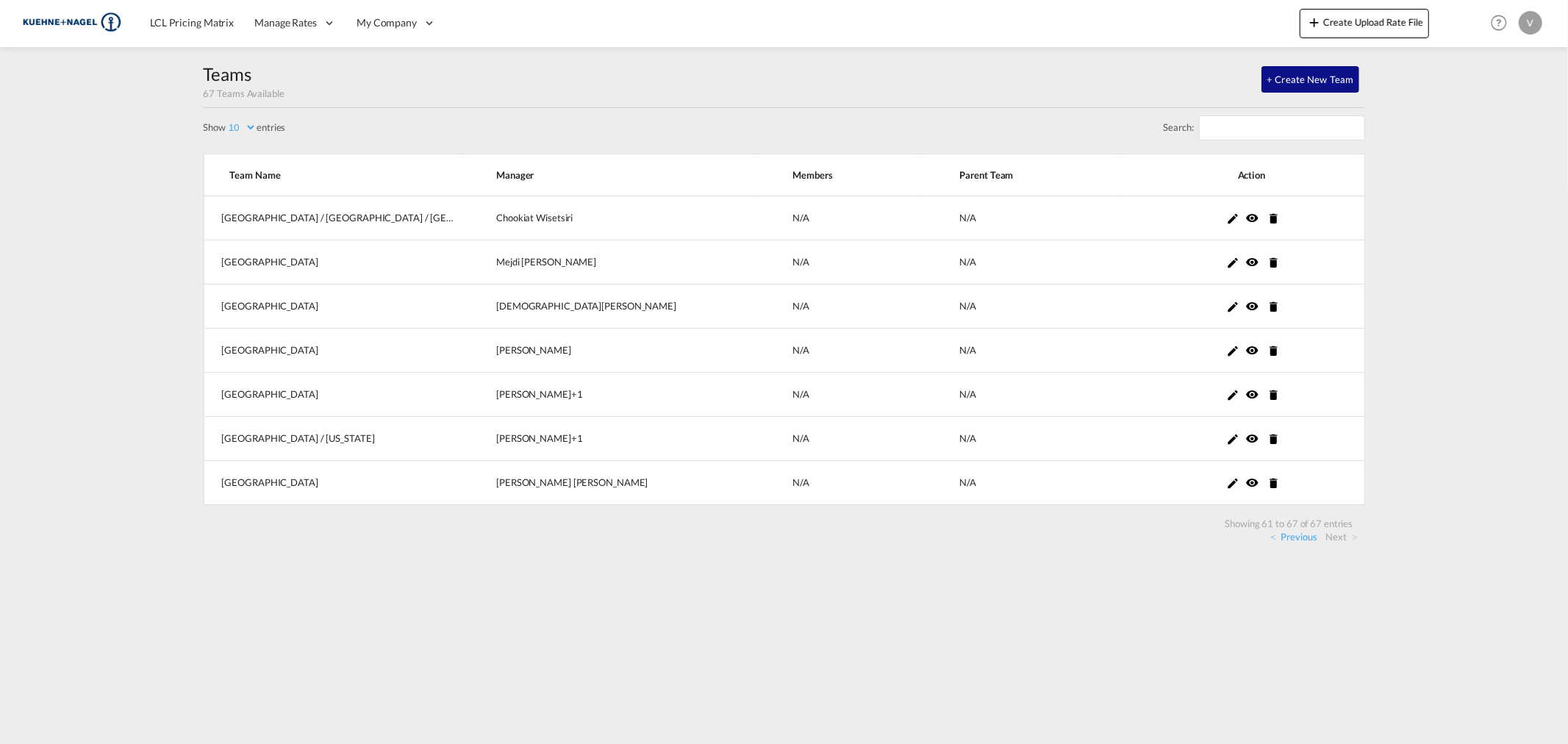
click at [451, 589] on md-content "LCL Pricing Matrix Manage Rates Contract Rates [GEOGRAPHIC_DATA] My Rate Files …" at bounding box center [784, 372] width 1568 height 744
click at [1297, 543] on link "Previous" at bounding box center [1293, 536] width 46 height 13
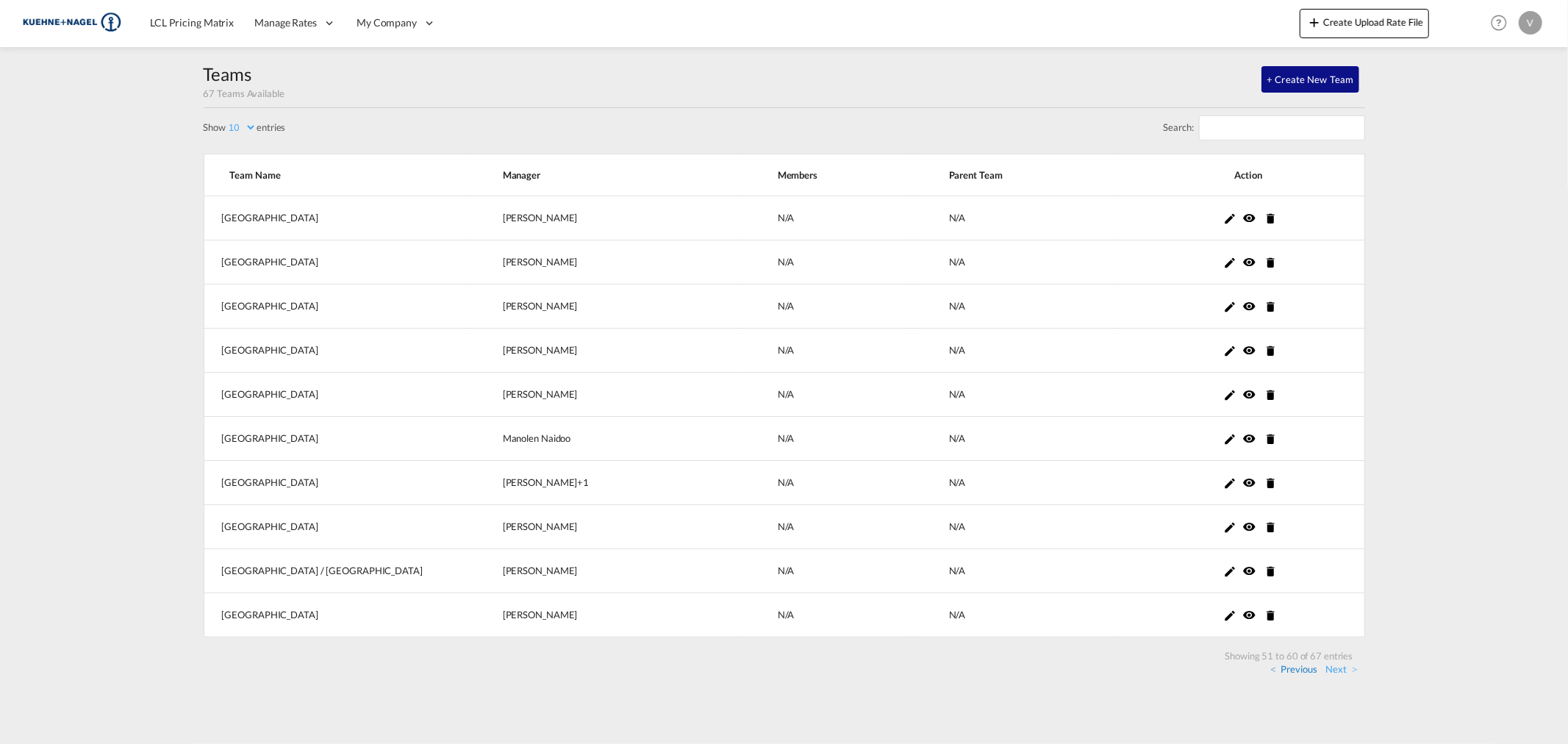
click at [1288, 665] on link "Previous" at bounding box center [1293, 669] width 46 height 13
click at [1307, 673] on link "Previous" at bounding box center [1293, 669] width 46 height 13
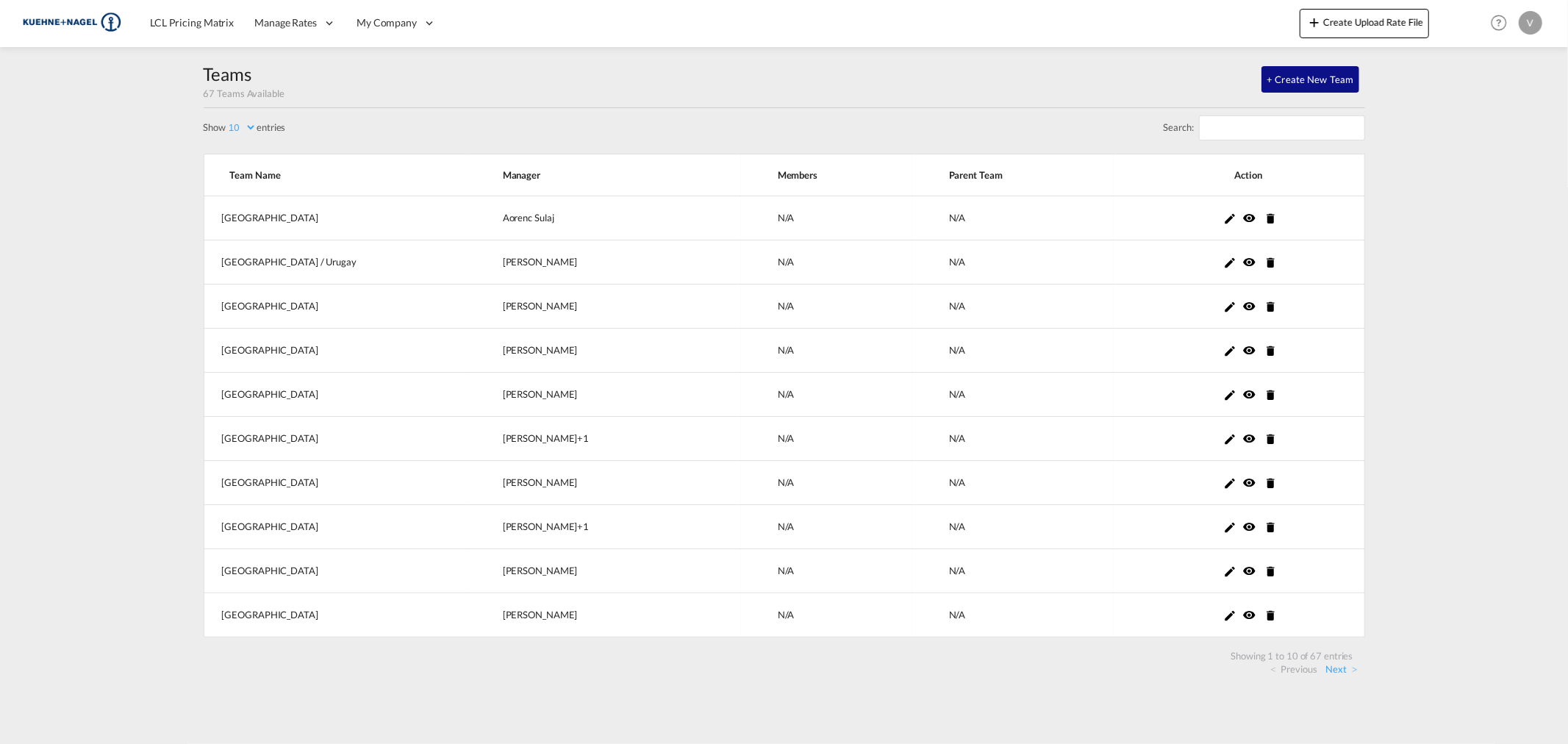
click at [1307, 673] on link "Previous" at bounding box center [1293, 669] width 46 height 13
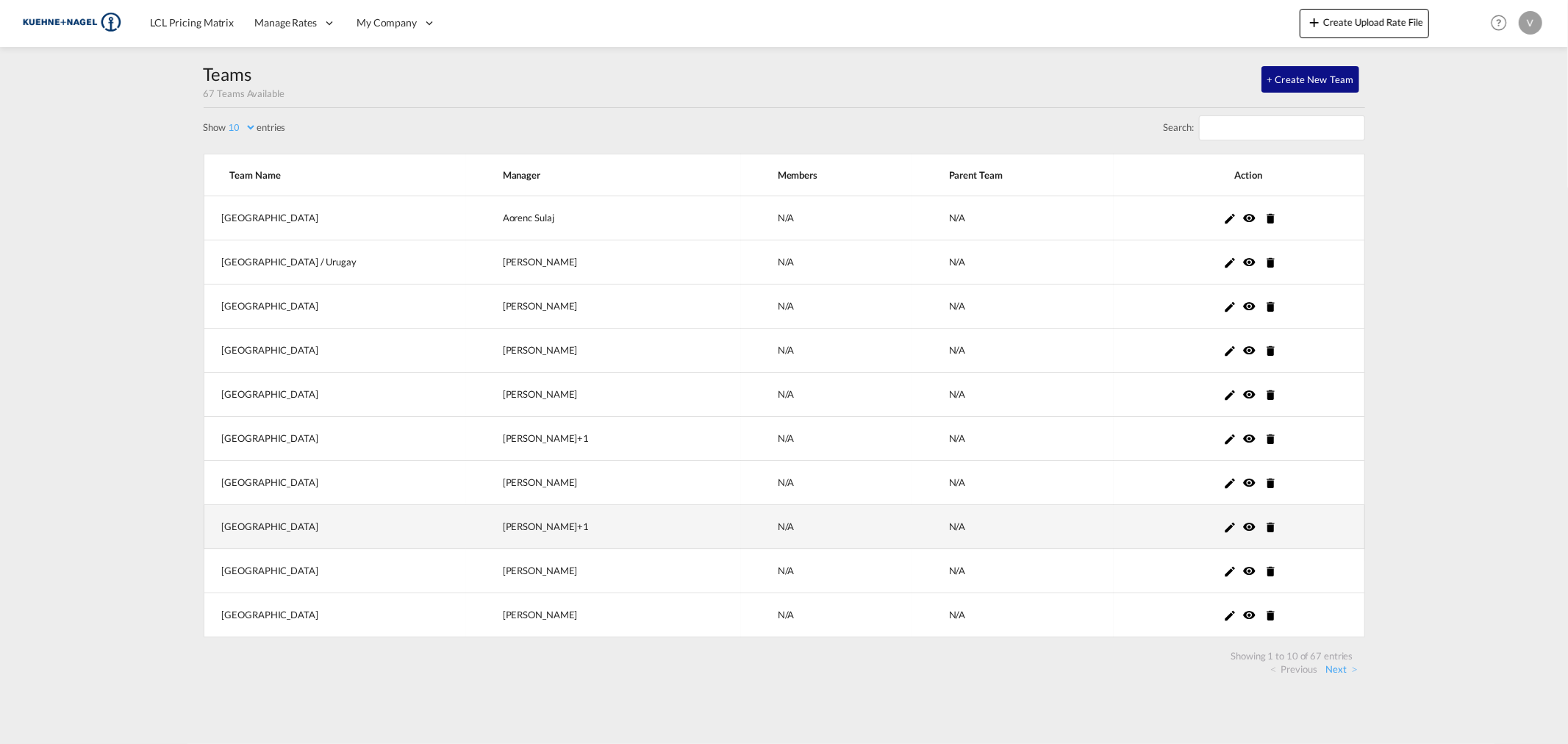
click at [545, 517] on td "[PERSON_NAME] +1" at bounding box center [603, 528] width 275 height 44
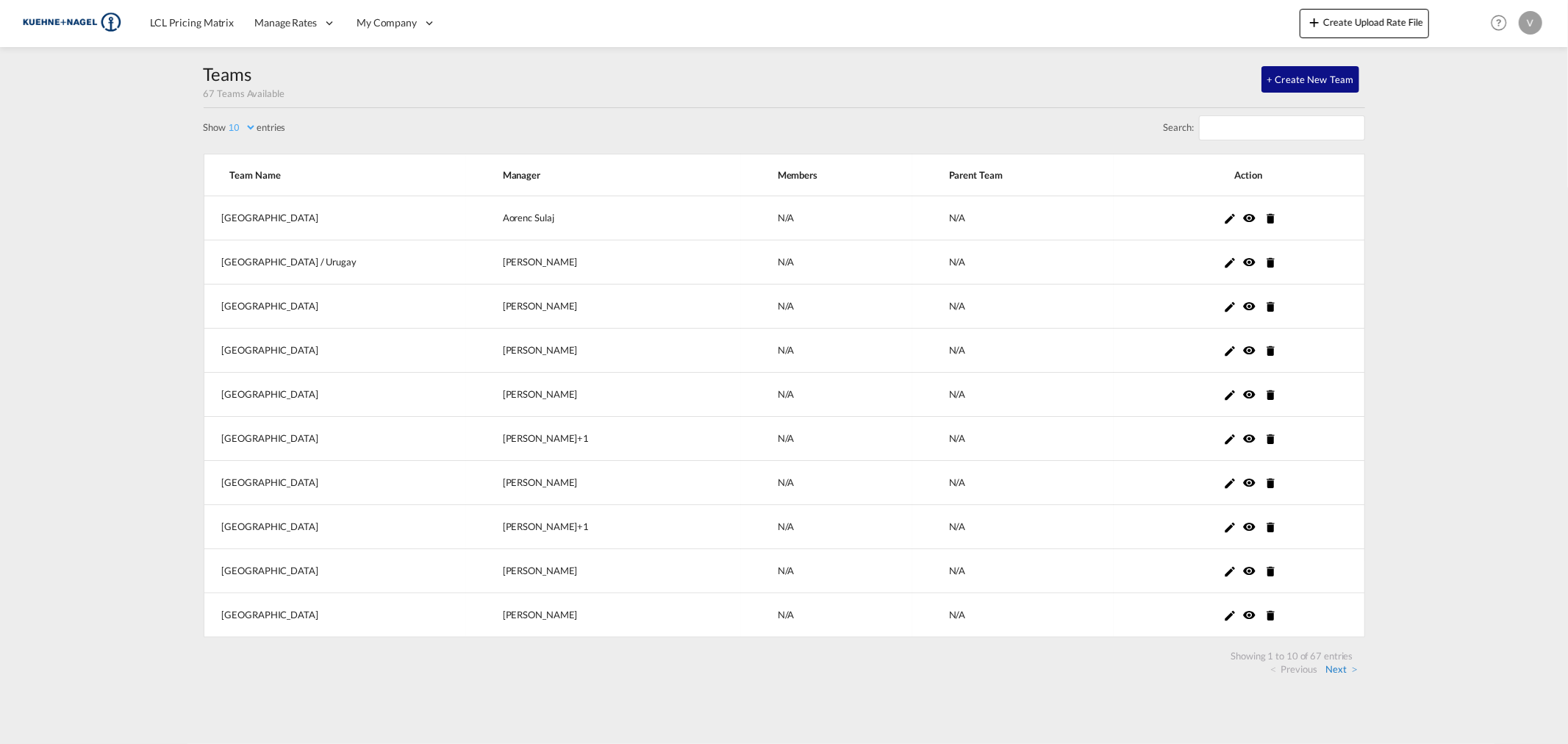
click at [1344, 671] on link "Next" at bounding box center [1342, 669] width 32 height 13
click at [1336, 664] on link "Next" at bounding box center [1342, 669] width 32 height 13
click at [1317, 668] on link "Previous" at bounding box center [1293, 669] width 46 height 13
click at [1351, 671] on link "Next" at bounding box center [1342, 669] width 32 height 13
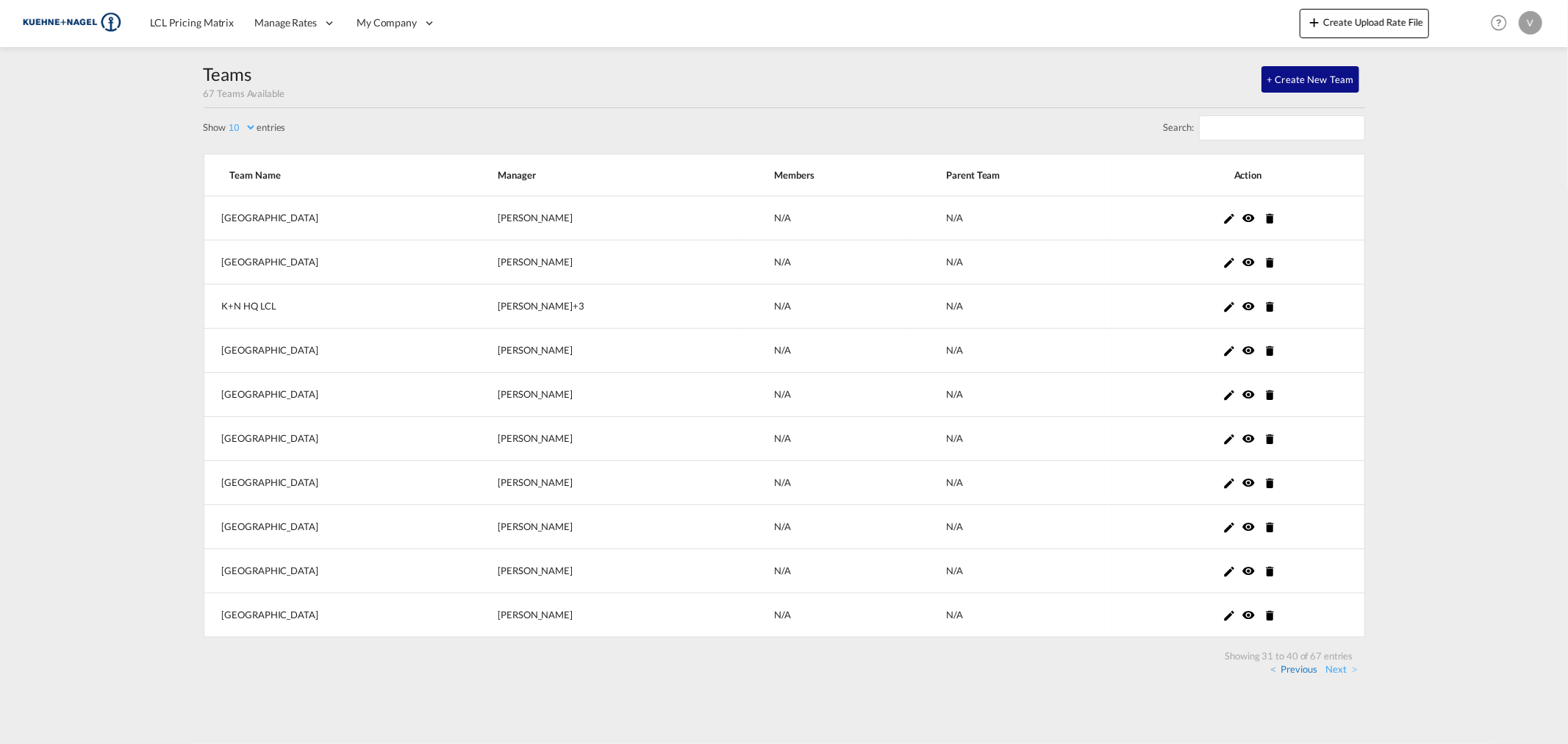
click at [1291, 672] on link "Previous" at bounding box center [1293, 669] width 46 height 13
click at [1333, 674] on link "Next" at bounding box center [1342, 669] width 32 height 13
click at [1335, 678] on div "Show 5 10 20 30 50 100 entries Showing 31 to 40 of 67 entries Previous Next" at bounding box center [784, 663] width 1162 height 50
click at [1344, 673] on link "Next" at bounding box center [1342, 669] width 32 height 13
click at [1338, 672] on link "Next" at bounding box center [1342, 669] width 32 height 13
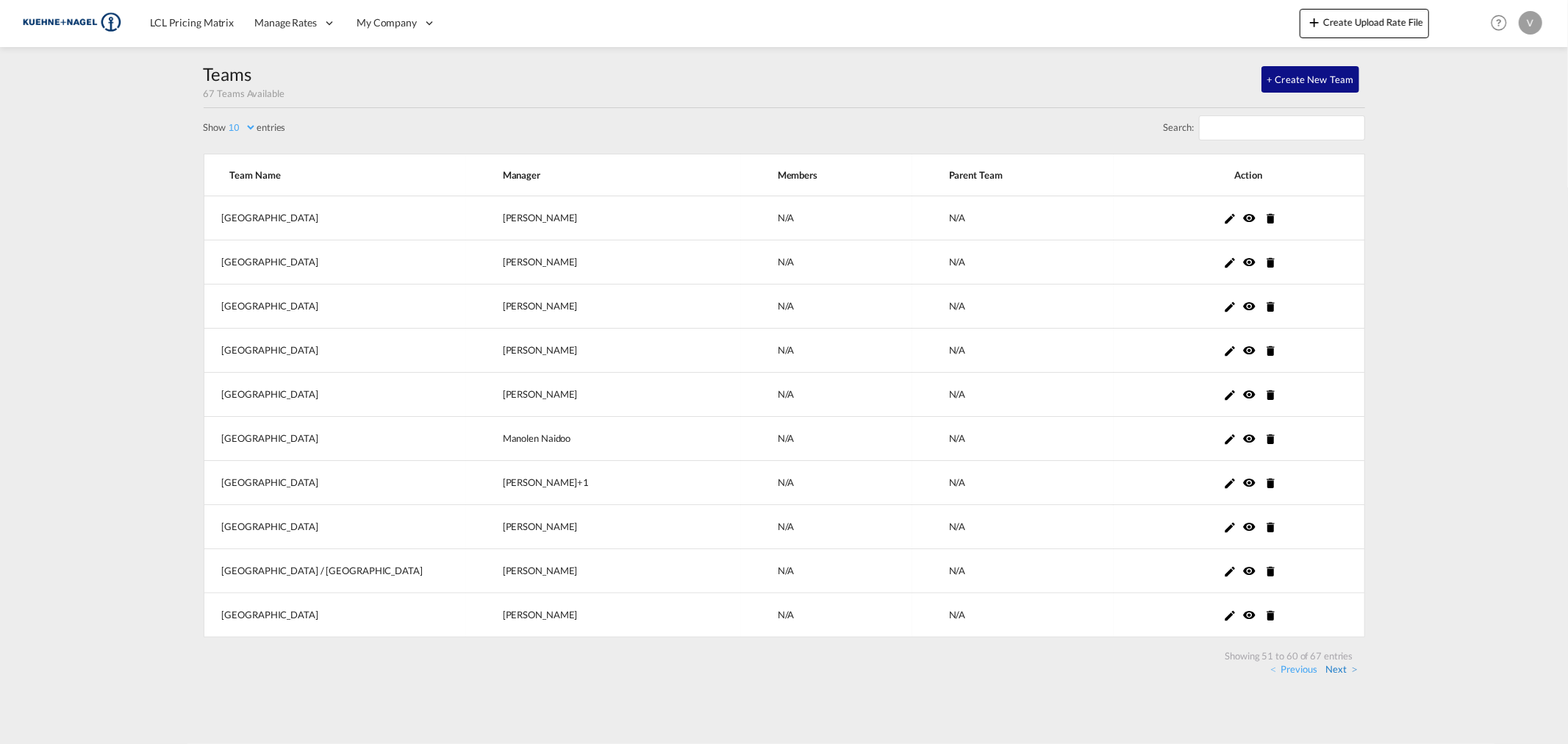
click at [1338, 672] on link "Next" at bounding box center [1342, 669] width 32 height 13
